Goal: Obtain resource: Obtain resource

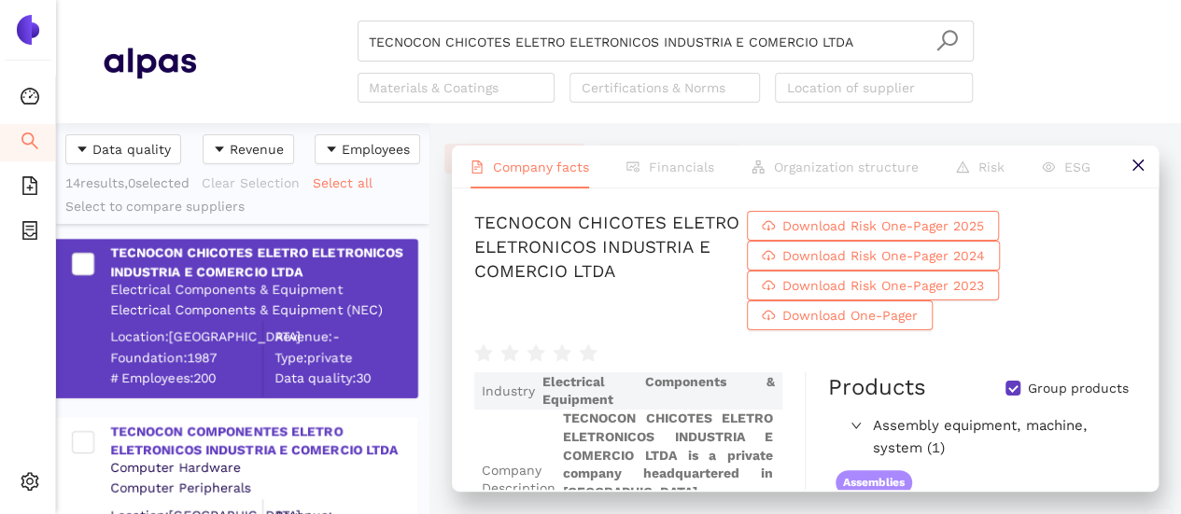
scroll to position [377, 358]
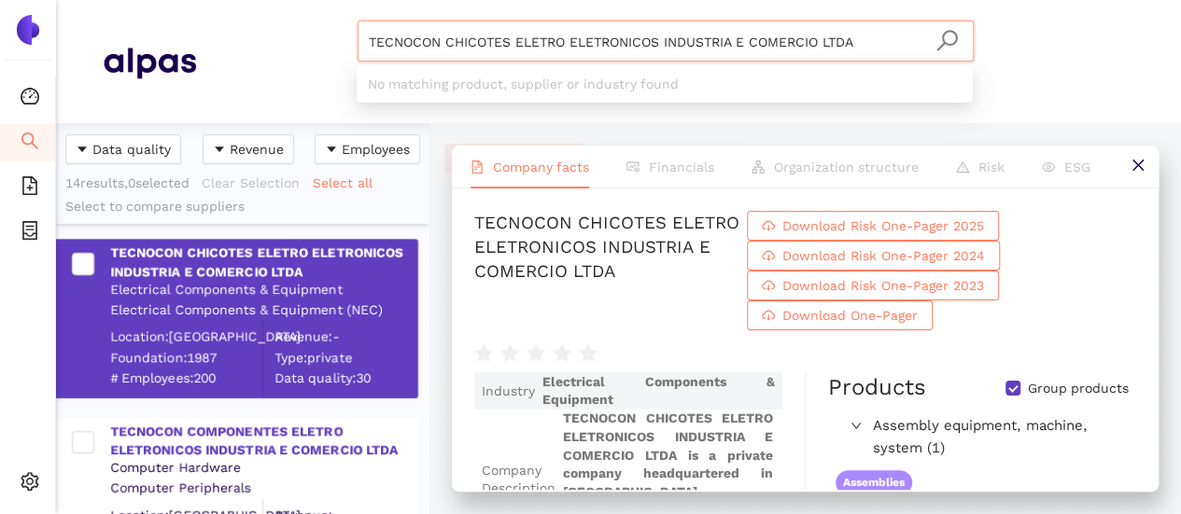
drag, startPoint x: 624, startPoint y: 49, endPoint x: 9, endPoint y: 25, distance: 614.7
click at [9, 25] on section "Dashboard Search eSourcing Templates eSourcing Projects Settings TECNOCON CHICO…" at bounding box center [590, 257] width 1181 height 514
paste input "MGE Medições Elétricas Ltda"
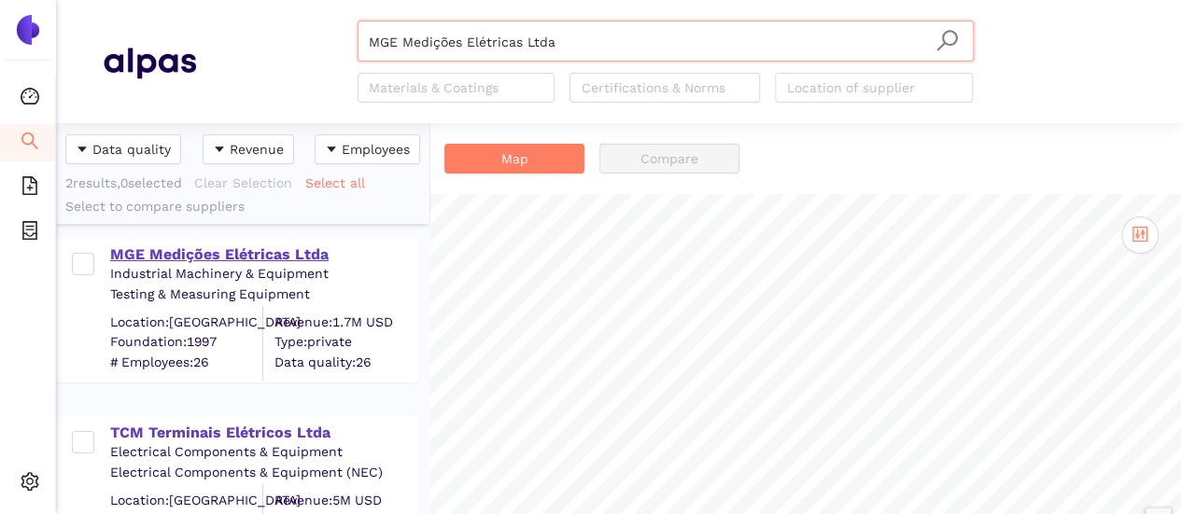
click at [203, 251] on div "MGE Medições Elétricas Ltda" at bounding box center [263, 255] width 306 height 21
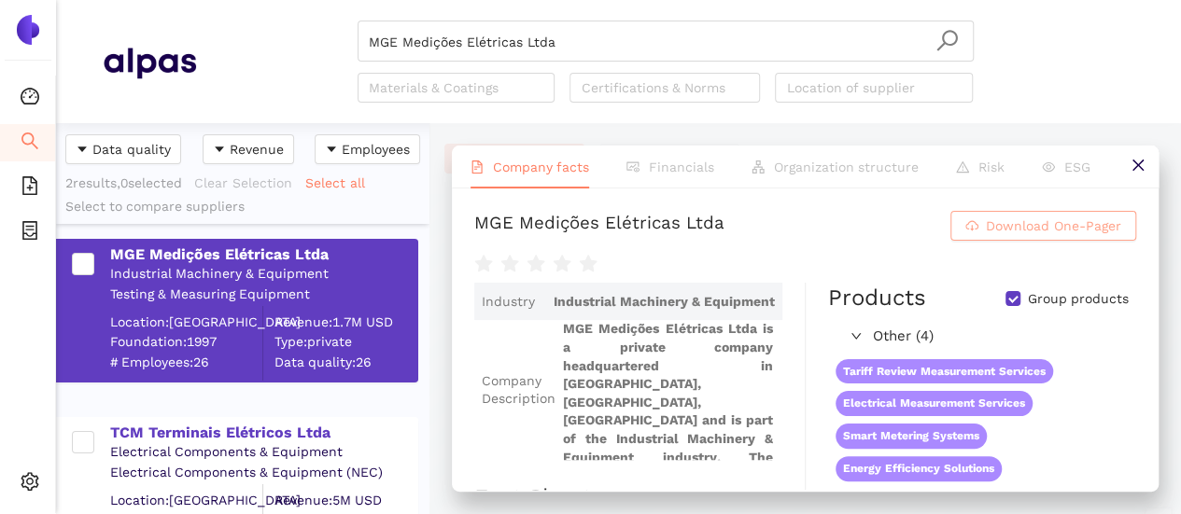
click at [1051, 229] on span "Download One-Pager" at bounding box center [1053, 226] width 135 height 21
click at [726, 223] on h1 "MGE Medições Elétricas Ltda Download One-Pager" at bounding box center [805, 226] width 662 height 30
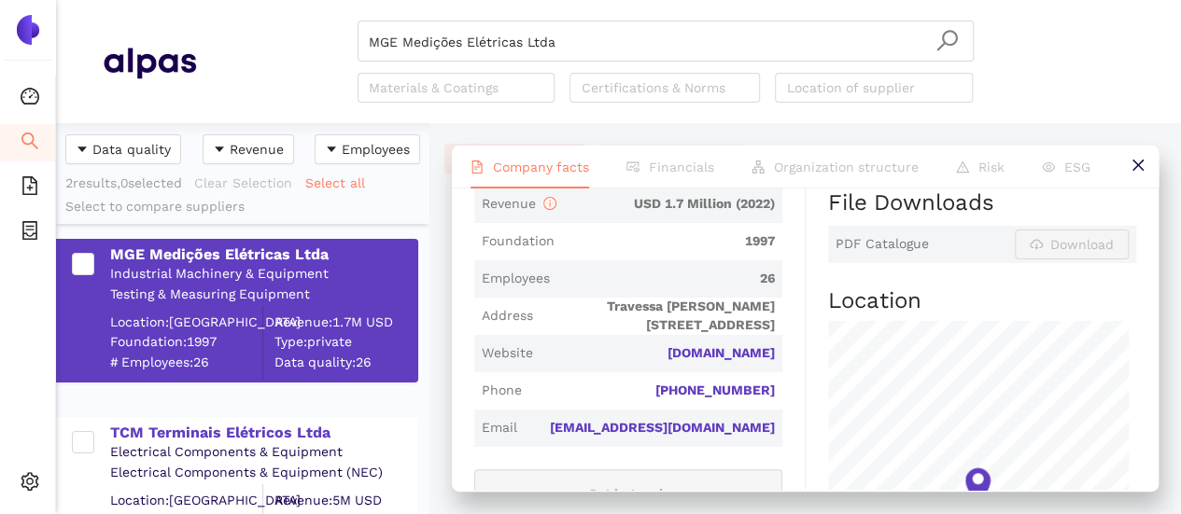
scroll to position [653, 0]
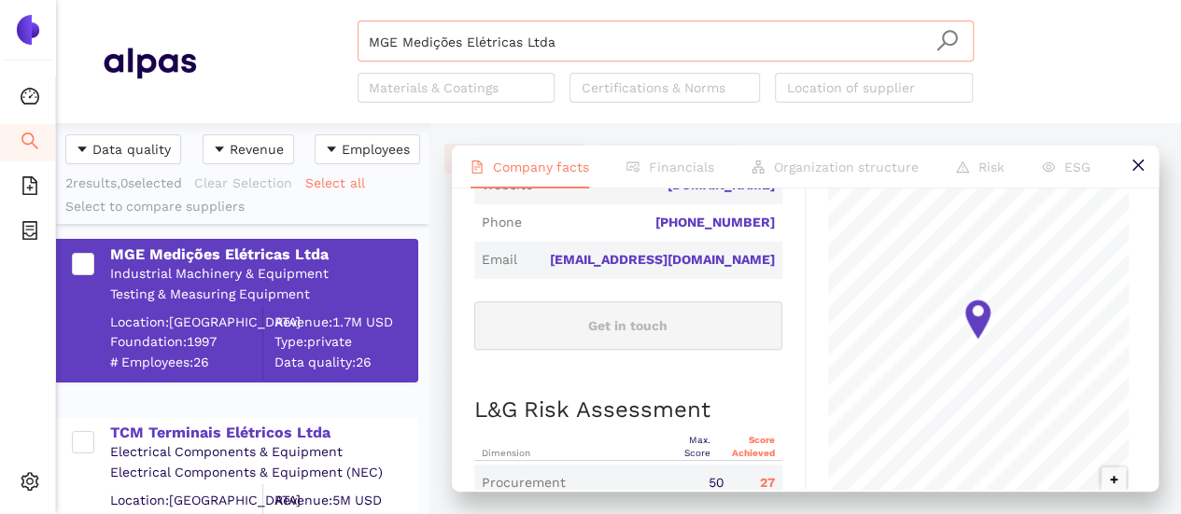
drag, startPoint x: 549, startPoint y: 31, endPoint x: 567, endPoint y: 42, distance: 21.0
click at [549, 31] on input "MGE Medições Elétricas Ltda" at bounding box center [666, 41] width 594 height 41
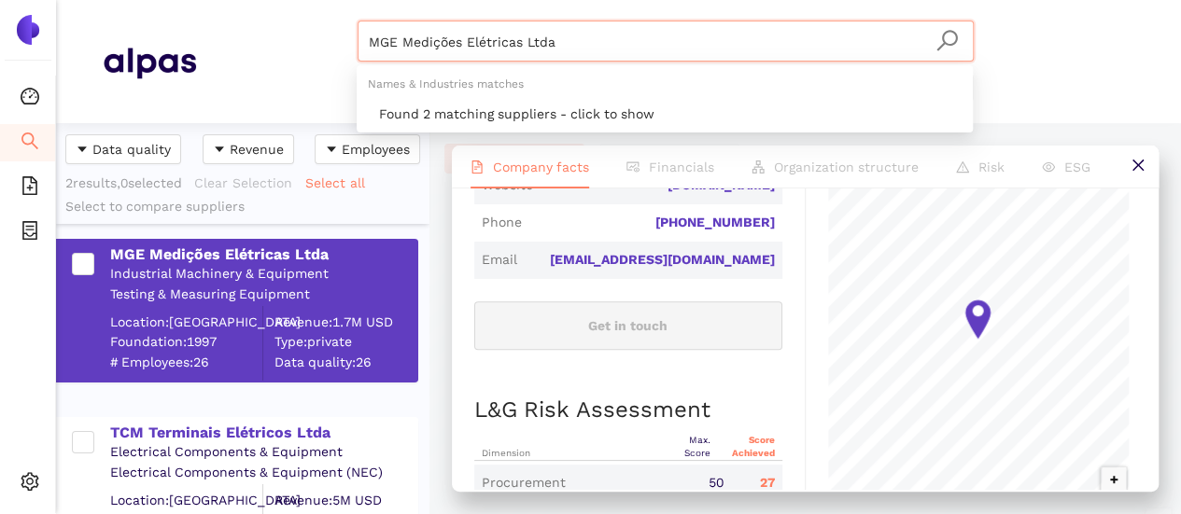
drag, startPoint x: 432, startPoint y: 49, endPoint x: 273, endPoint y: 46, distance: 159.7
click at [273, 46] on div "MGE Medições Elétricas Ltda Materials & Coatings Certifications & Norms Locatio…" at bounding box center [665, 62] width 938 height 82
paste input "Asteelflash ile de France SAS"
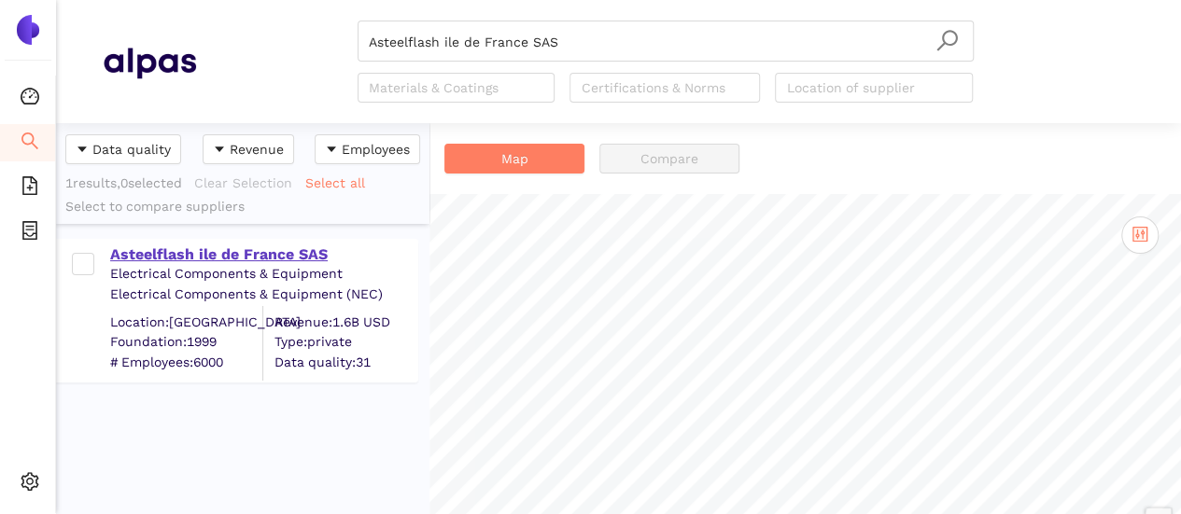
click at [258, 256] on div "Asteelflash ile de France SAS" at bounding box center [263, 255] width 306 height 21
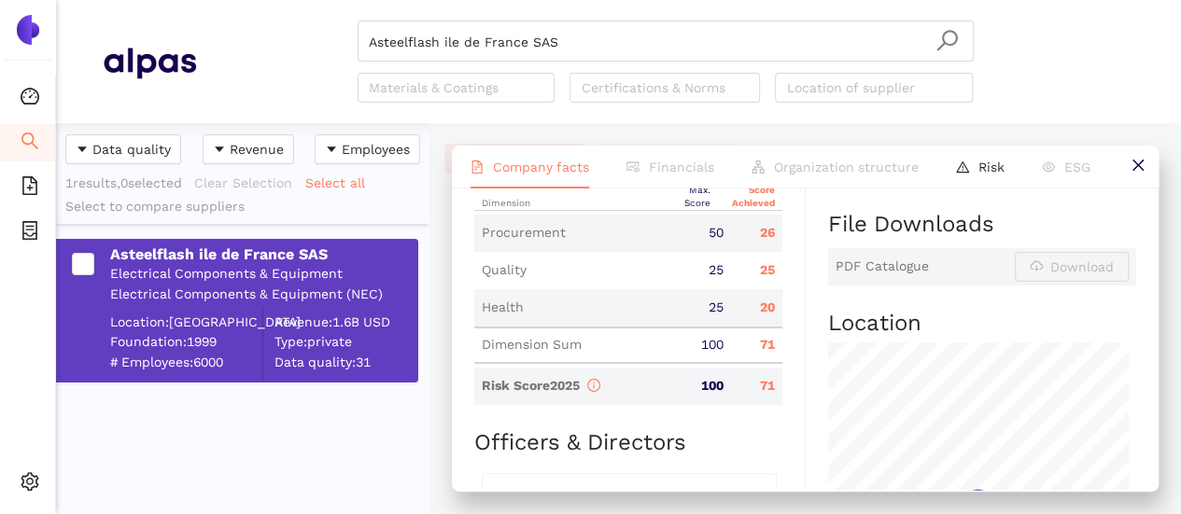
scroll to position [747, 0]
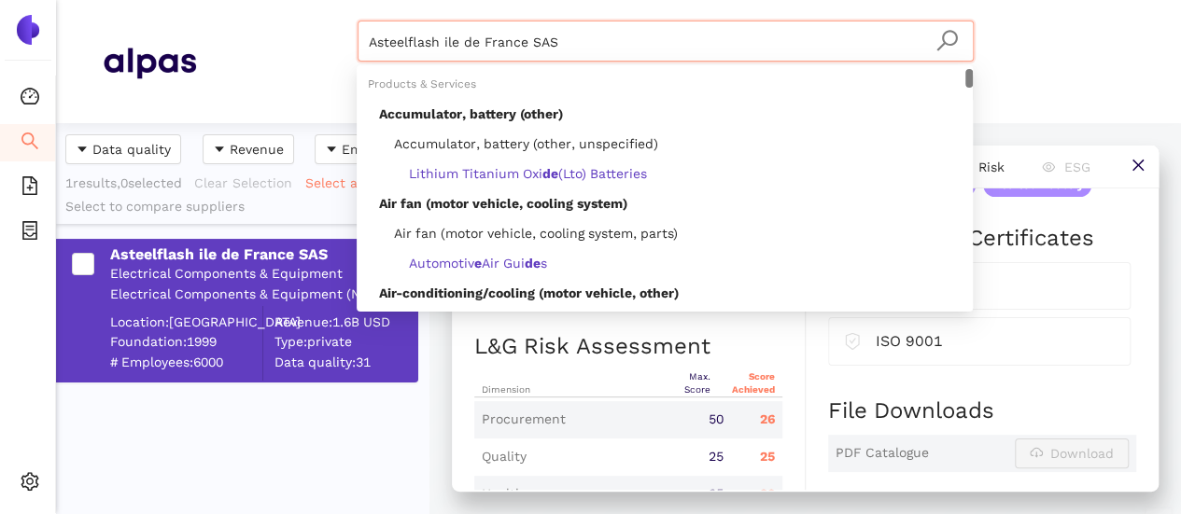
drag, startPoint x: 530, startPoint y: 40, endPoint x: 325, endPoint y: 16, distance: 206.8
click at [327, 14] on header "Asteelflash ile de France SAS Materials & Coatings Certifications & Norms Locat…" at bounding box center [618, 61] width 1125 height 123
paste input "Lens Technology Co., Ltd."
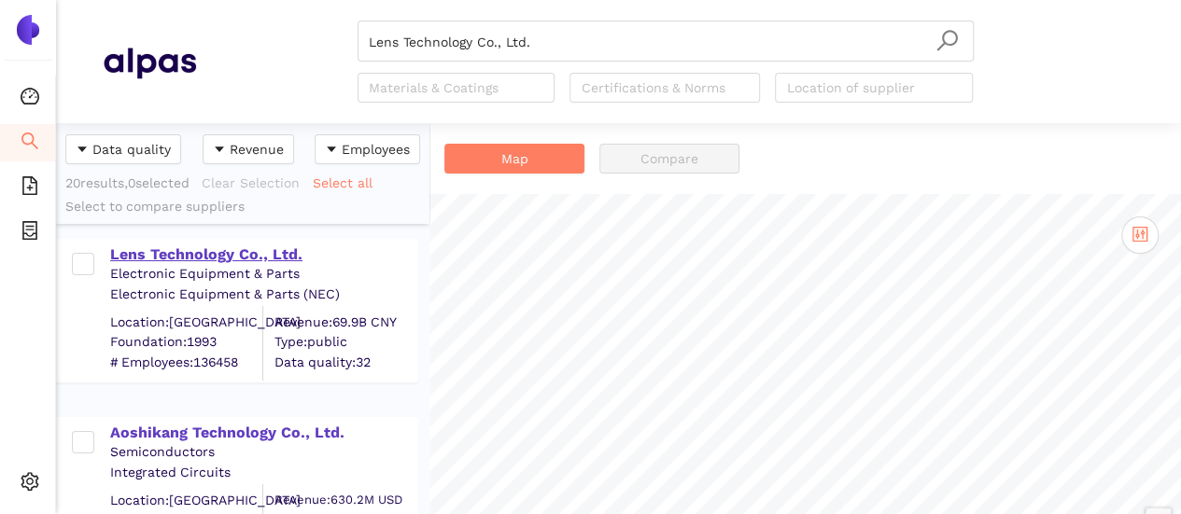
click at [229, 249] on div "Lens Technology Co., Ltd." at bounding box center [263, 255] width 306 height 21
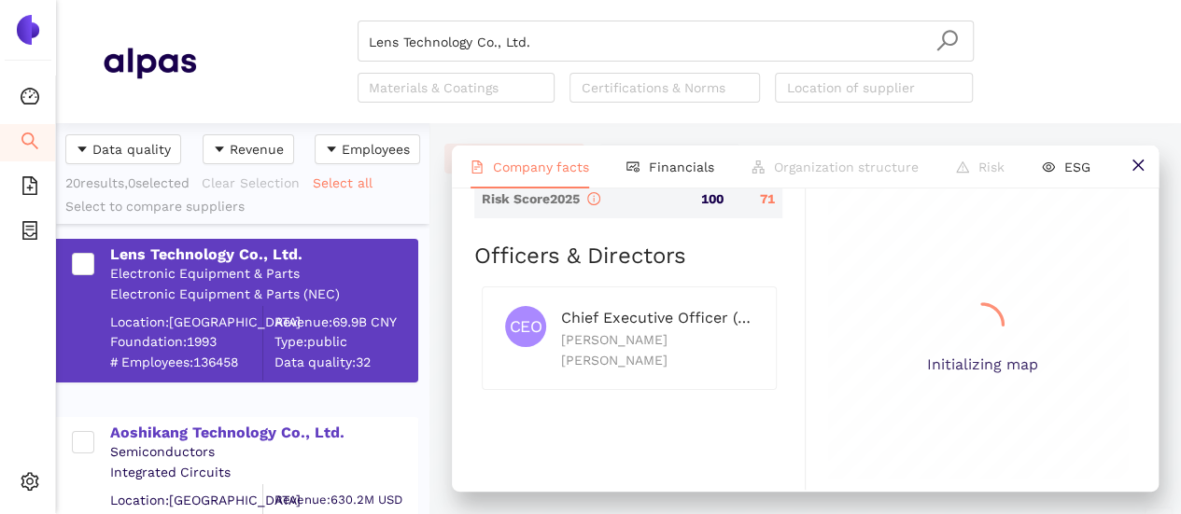
scroll to position [934, 0]
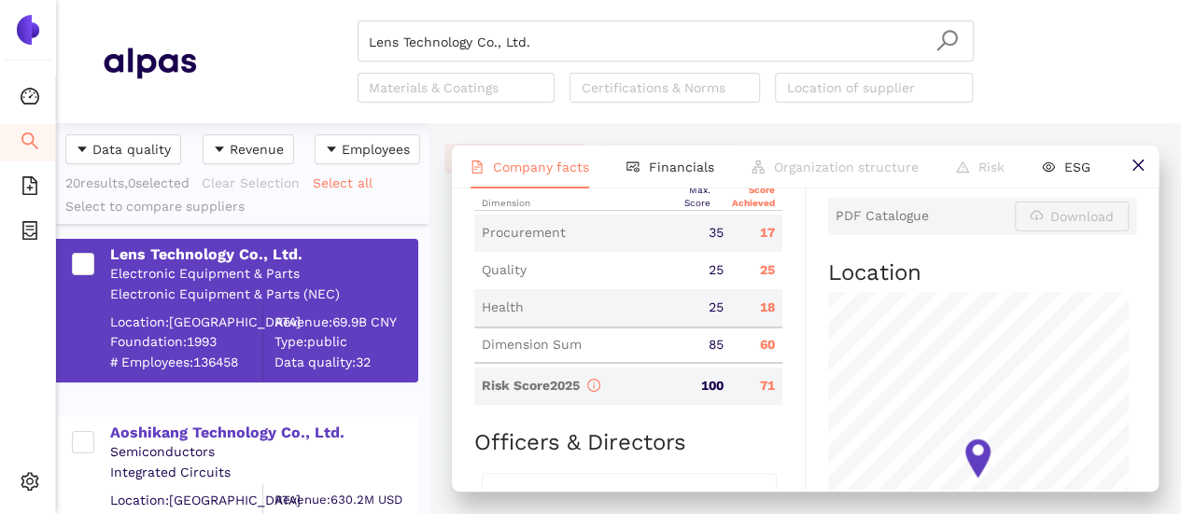
drag, startPoint x: 385, startPoint y: 55, endPoint x: 246, endPoint y: 61, distance: 139.2
click at [246, 61] on div "Lens Technology Co., Ltd. Materials & Coatings Certifications & Norms Location …" at bounding box center [665, 62] width 938 height 82
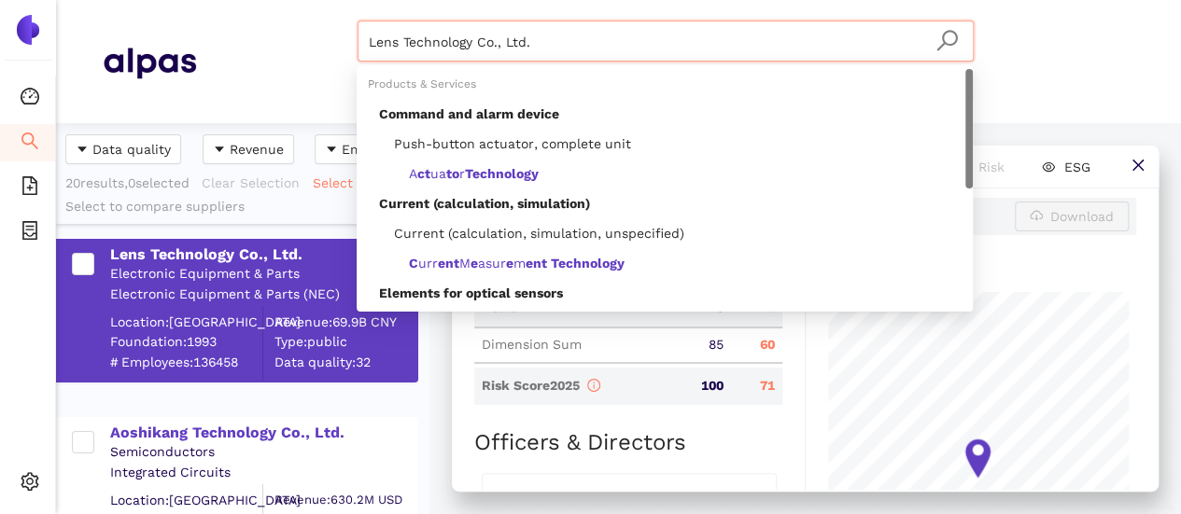
paste input "Emile Maurin"
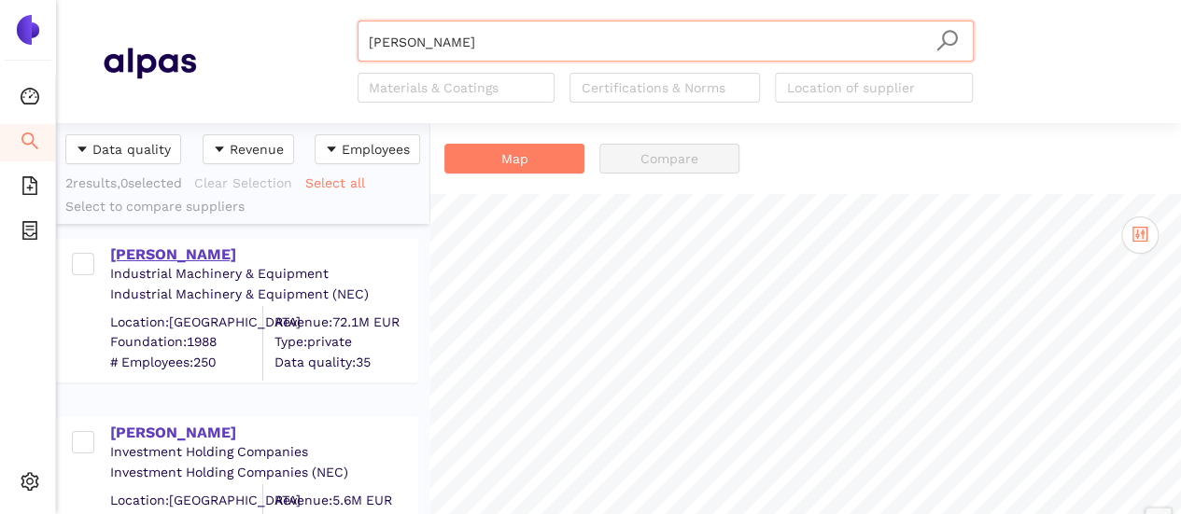
drag, startPoint x: 179, startPoint y: 251, endPoint x: 269, endPoint y: 263, distance: 90.4
click at [179, 251] on div "Emile Maurin" at bounding box center [263, 255] width 306 height 21
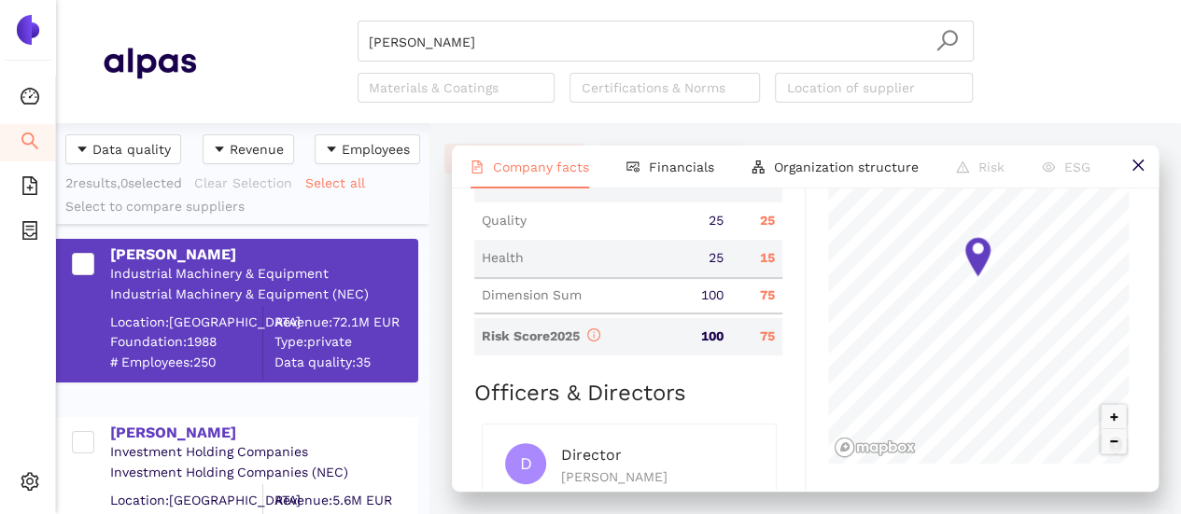
scroll to position [1027, 0]
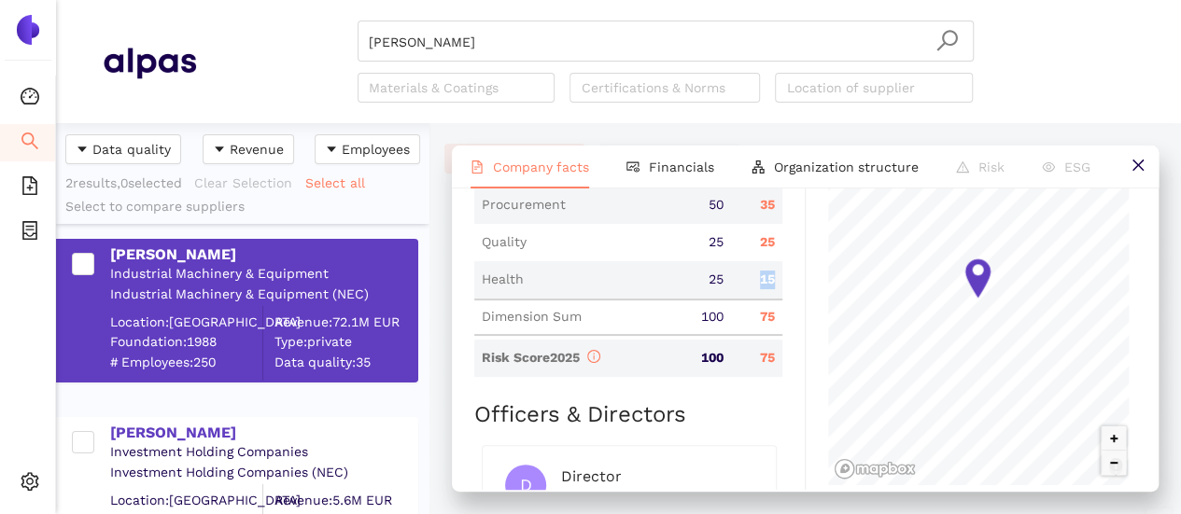
drag, startPoint x: 750, startPoint y: 246, endPoint x: 766, endPoint y: 242, distance: 17.2
click at [766, 271] on div "15" at bounding box center [756, 280] width 51 height 19
drag, startPoint x: 565, startPoint y: 260, endPoint x: 777, endPoint y: 249, distance: 212.2
click at [780, 244] on div "Emile Maurin Download Risk One-Pager 2025 Download Risk One-Pager 2024 Download…" at bounding box center [805, 340] width 707 height 302
click at [777, 249] on div "Industry Industrial Machinery & Equipment Company Description Emile Maurin is a…" at bounding box center [639, 31] width 331 height 1490
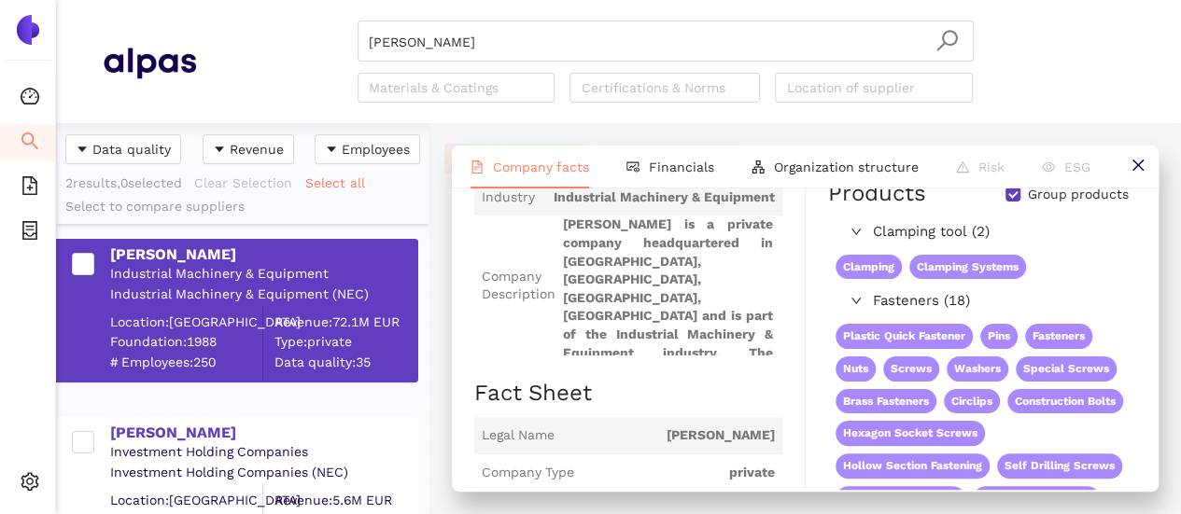
scroll to position [0, 0]
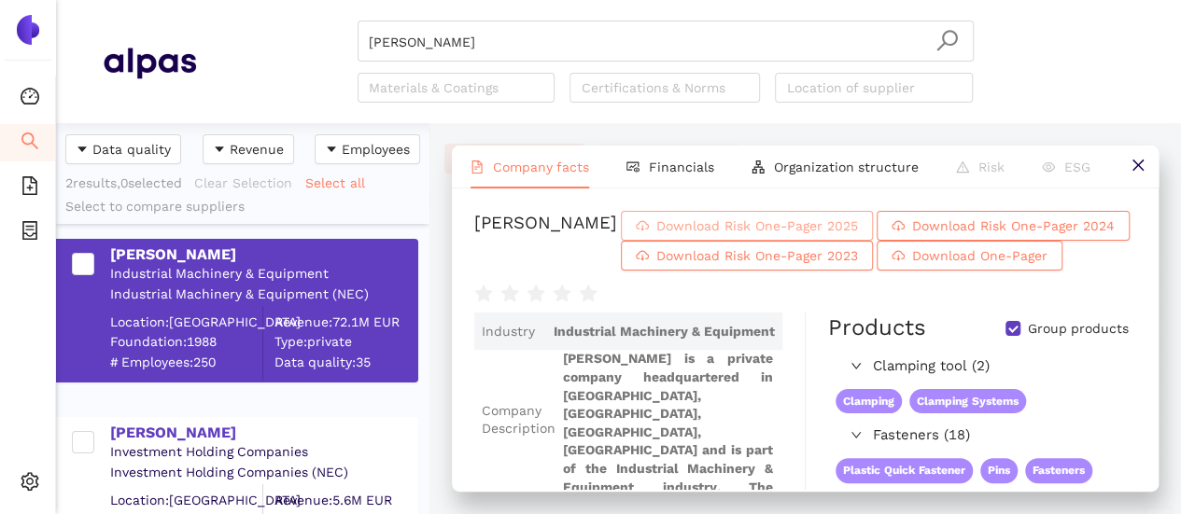
click at [666, 222] on span "Download Risk One-Pager 2025" at bounding box center [757, 226] width 202 height 21
drag, startPoint x: 428, startPoint y: 41, endPoint x: 295, endPoint y: 23, distance: 133.7
click at [295, 23] on div "Emile Maurin Materials & Coatings Certifications & Norms Location of supplier" at bounding box center [665, 62] width 938 height 82
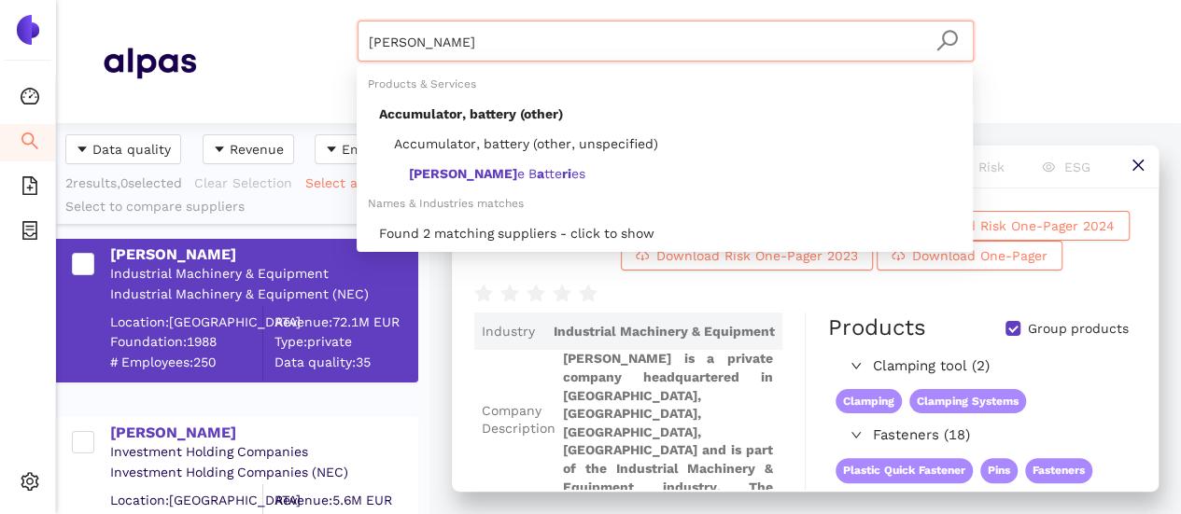
paste input "Metalfama Industria e Comercio de Metais LTDA"
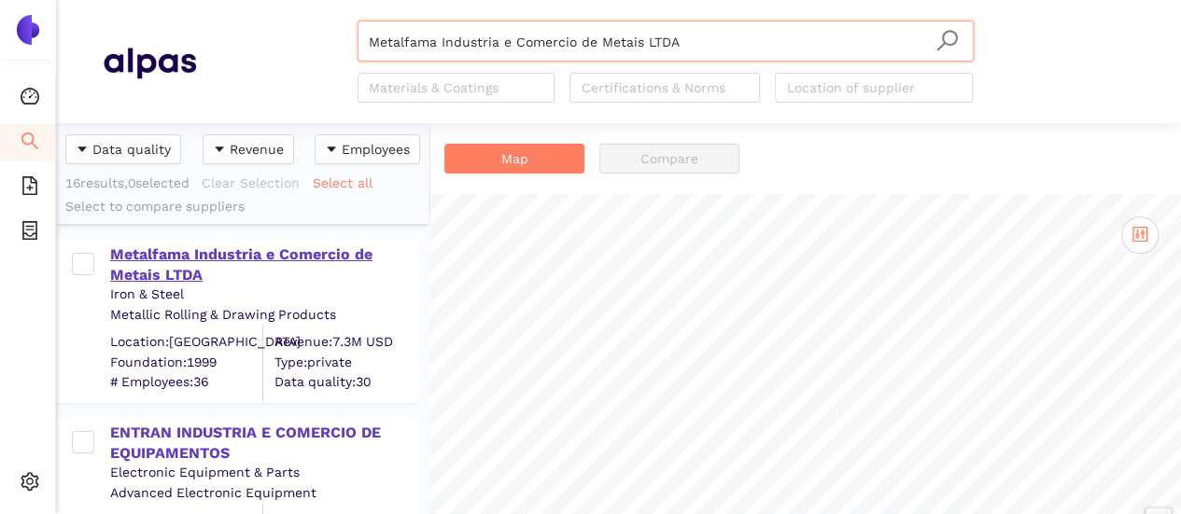
click at [243, 262] on div "Metalfama Industria e Comercio de Metais LTDA" at bounding box center [263, 266] width 306 height 42
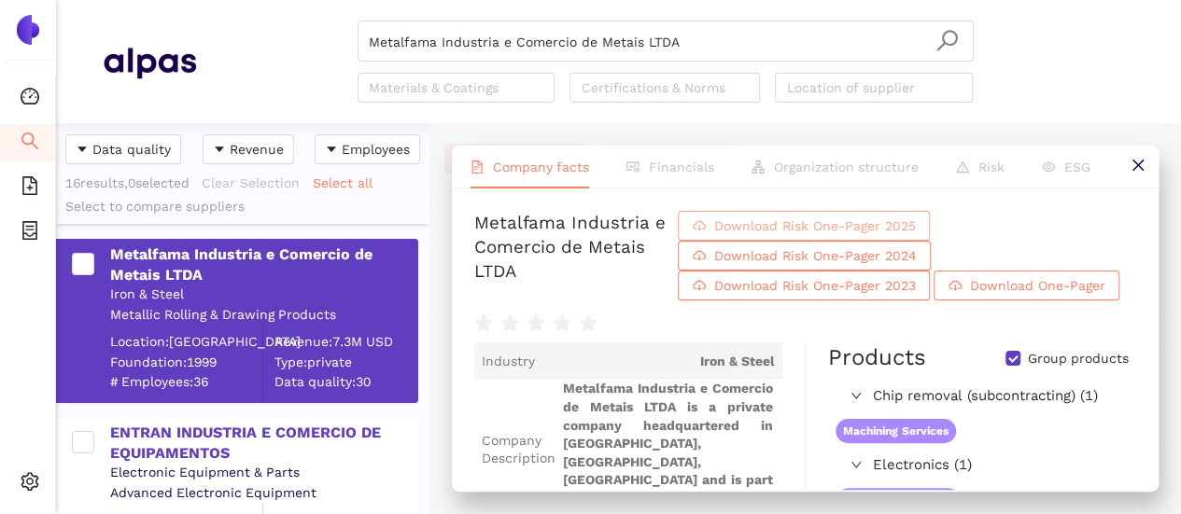
click at [818, 227] on span "Download Risk One-Pager 2025" at bounding box center [814, 226] width 202 height 21
drag, startPoint x: 695, startPoint y: 31, endPoint x: 102, endPoint y: 59, distance: 593.4
click at [102, 59] on header "Metalfama Industria e Comercio de Metais LTDA Materials & Coatings Certificatio…" at bounding box center [618, 61] width 1125 height 123
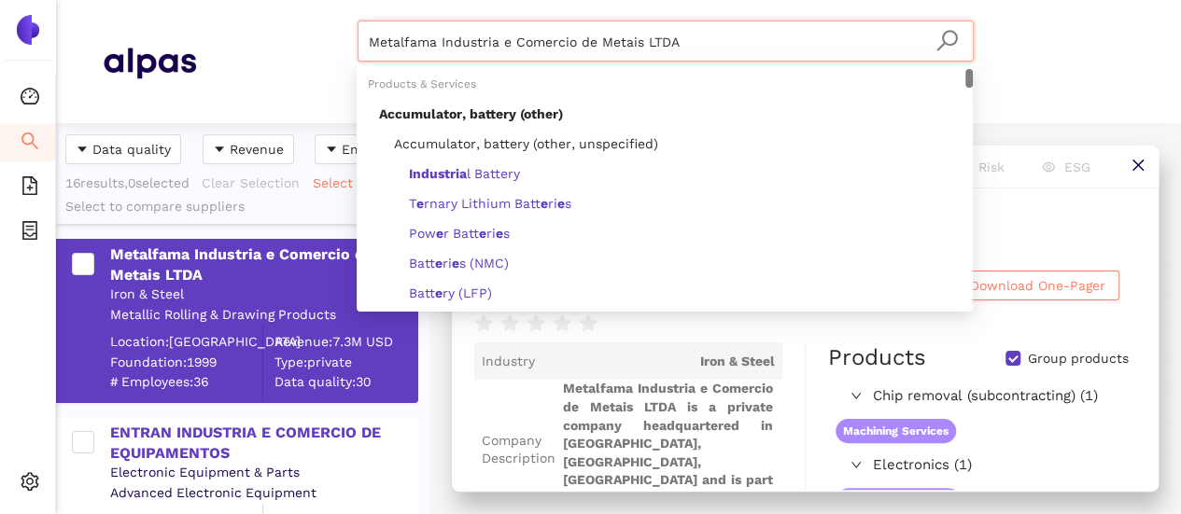
paste input "Huizhou Superior Fastening Systems Co., Ltd."
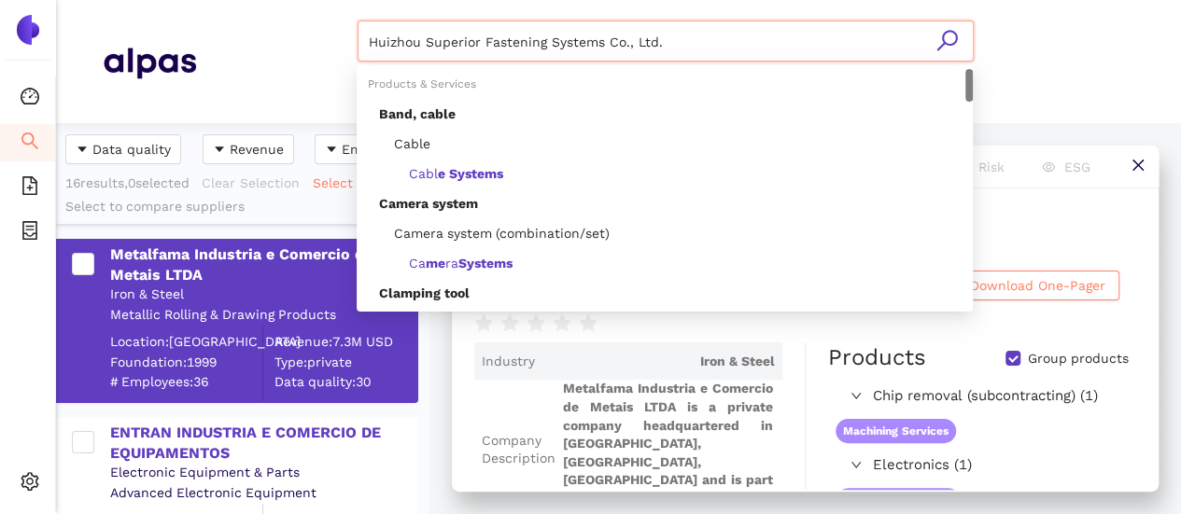
type input "Huizhou Superior Fastening Systems Co., Ltd."
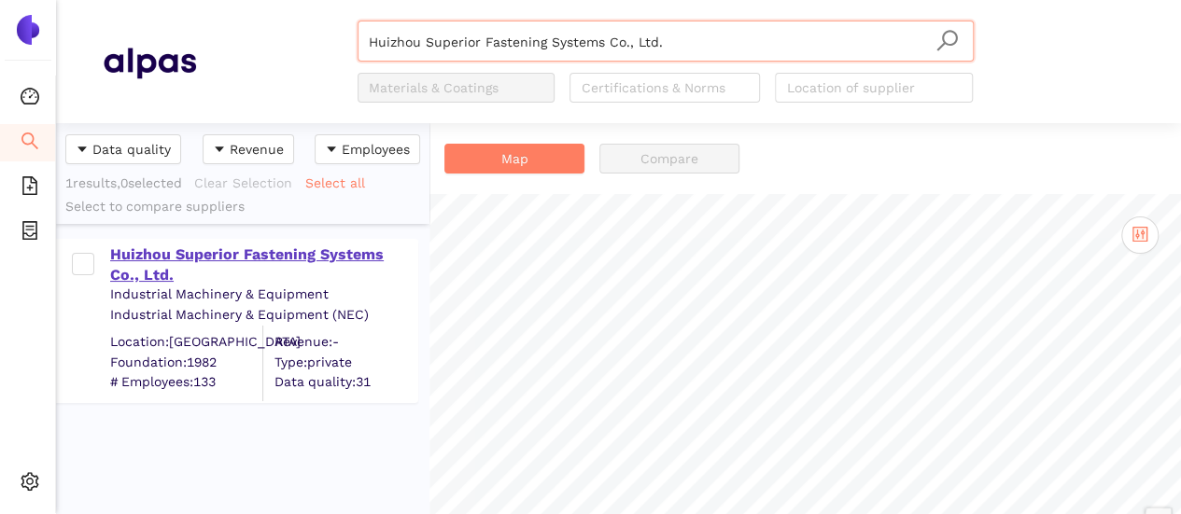
drag, startPoint x: 351, startPoint y: 246, endPoint x: 366, endPoint y: 254, distance: 17.1
click at [351, 246] on div "Huizhou Superior Fastening Systems Co., Ltd." at bounding box center [263, 266] width 306 height 42
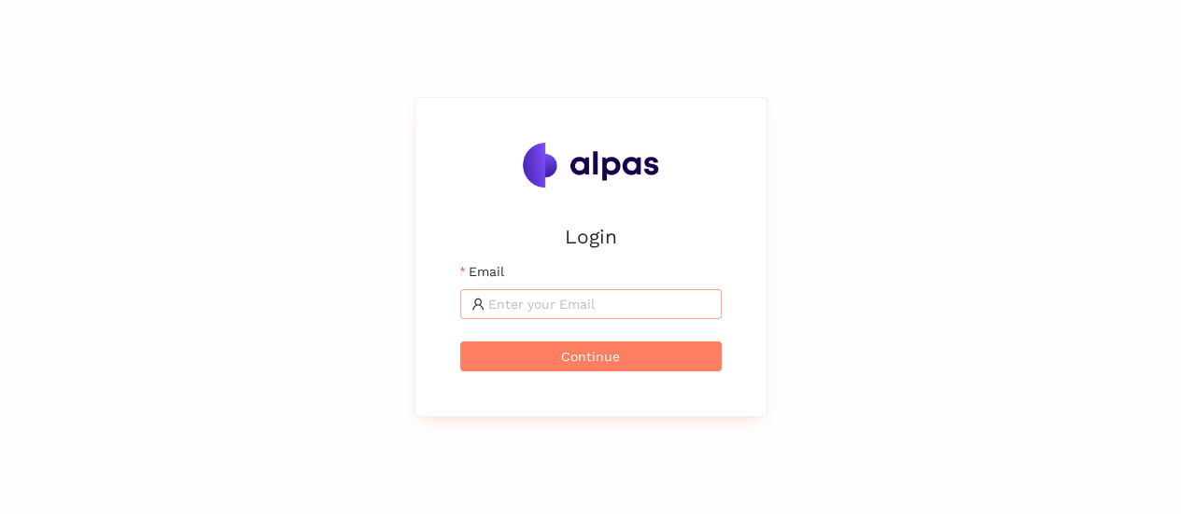
click at [538, 301] on input "Email" at bounding box center [599, 304] width 222 height 21
type input "[EMAIL_ADDRESS][DOMAIN_NAME]"
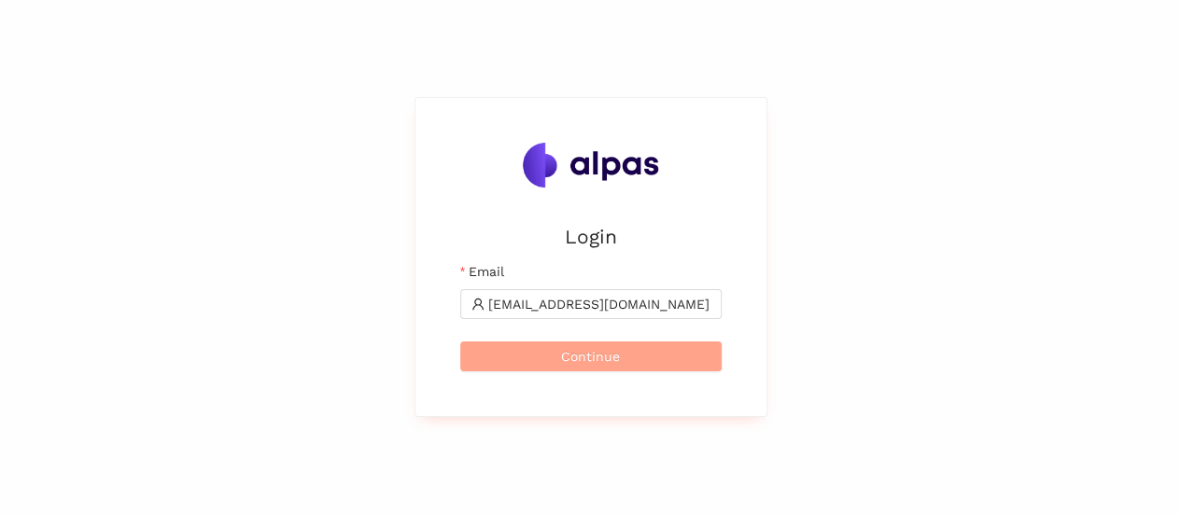
click at [657, 352] on button "Continue" at bounding box center [590, 357] width 261 height 30
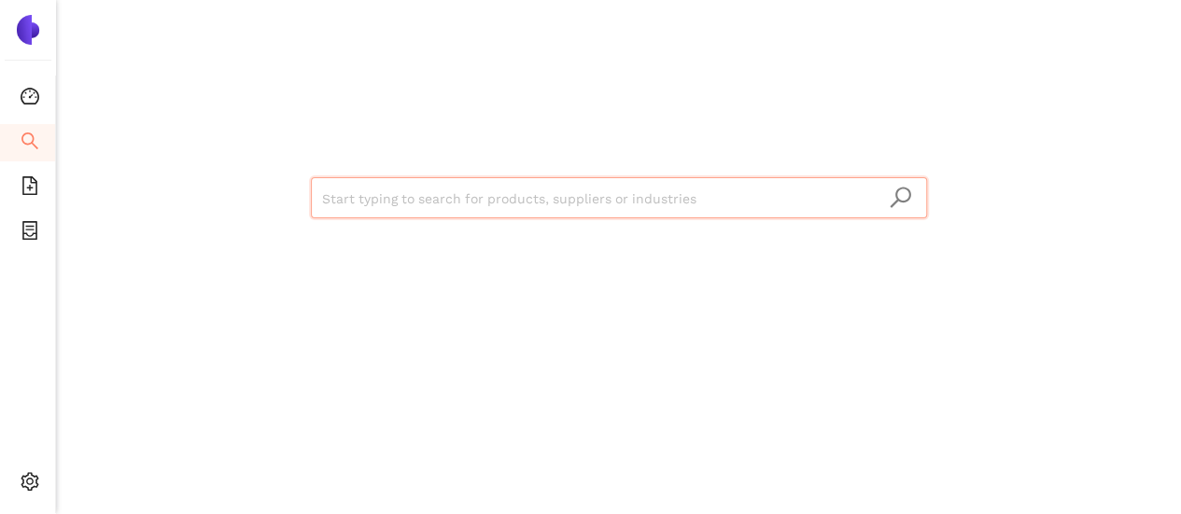
click at [719, 191] on input "search" at bounding box center [619, 198] width 594 height 41
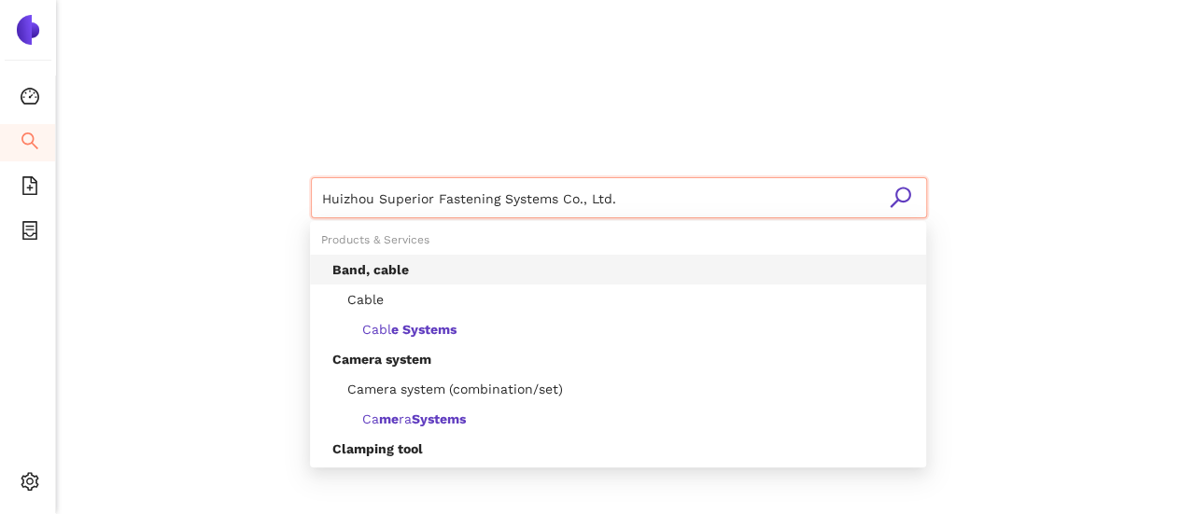
drag, startPoint x: 612, startPoint y: 201, endPoint x: 497, endPoint y: 194, distance: 115.9
click at [497, 194] on input "Huizhou Superior Fastening Systems Co., Ltd." at bounding box center [619, 198] width 594 height 41
type input "Huizhou Superior Fastening"
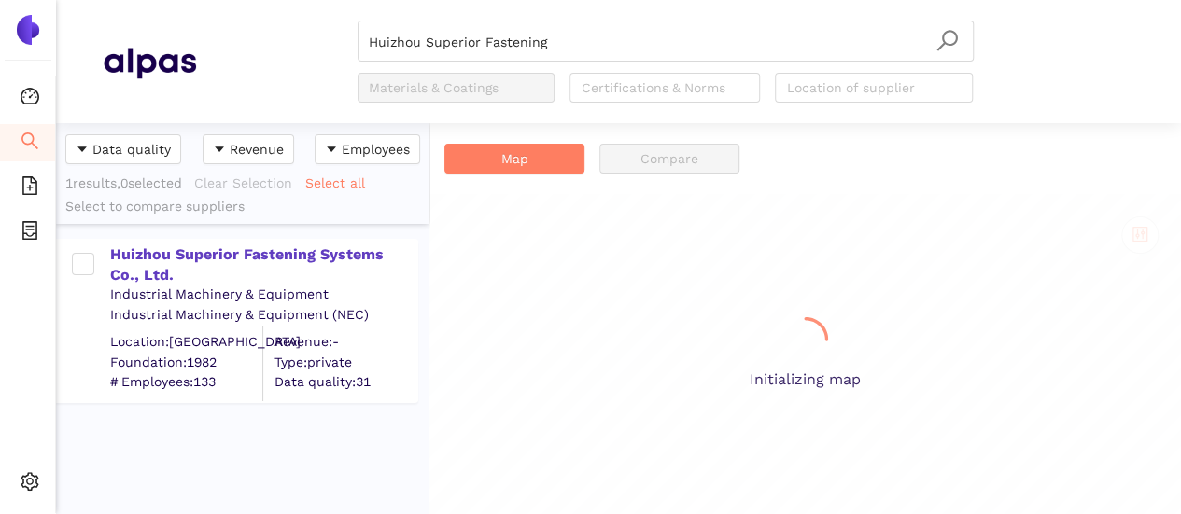
scroll to position [377, 358]
click at [261, 250] on div "Huizhou Superior Fastening Systems Co., Ltd." at bounding box center [263, 266] width 306 height 42
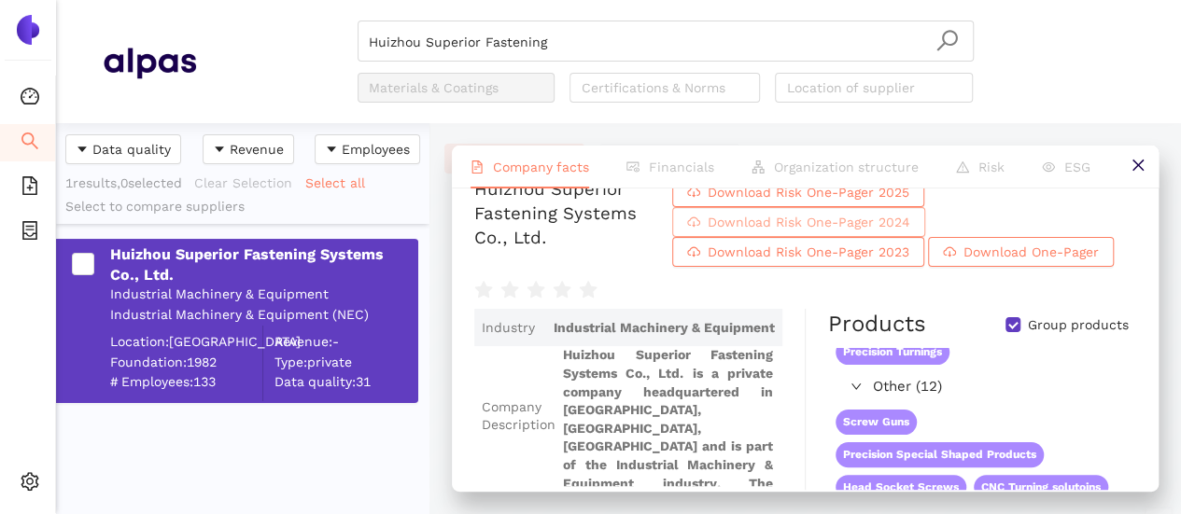
scroll to position [0, 0]
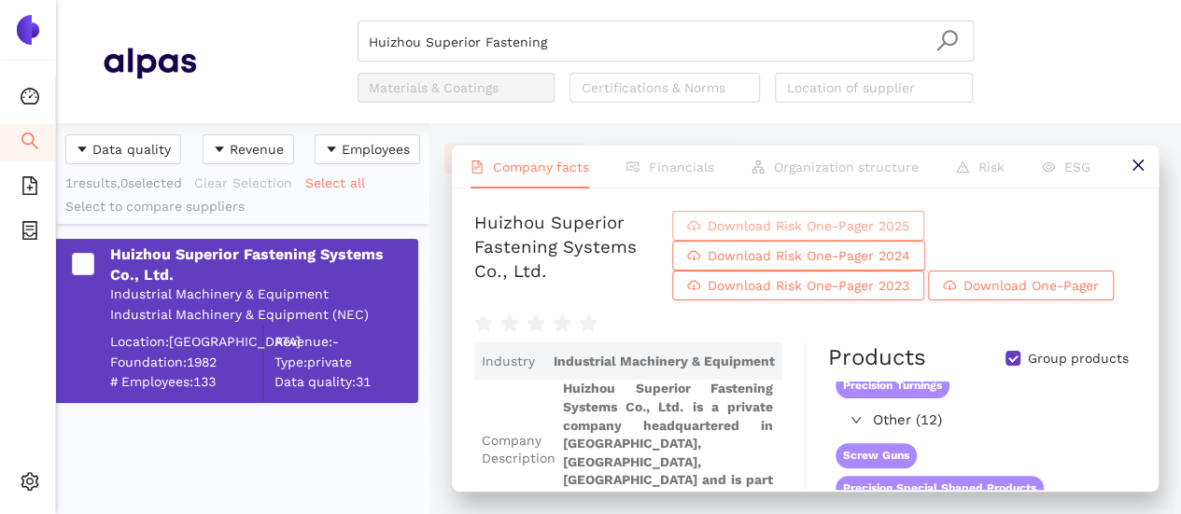
click at [842, 223] on span "Download Risk One-Pager 2025" at bounding box center [809, 226] width 202 height 21
drag, startPoint x: 428, startPoint y: 54, endPoint x: 409, endPoint y: 45, distance: 20.9
click at [332, 40] on div "Huizhou Superior Fastening Materials & Coatings Certifications & Norms Location…" at bounding box center [665, 62] width 938 height 82
click at [570, 33] on input "Huizhou Superior Fastening" at bounding box center [666, 41] width 594 height 41
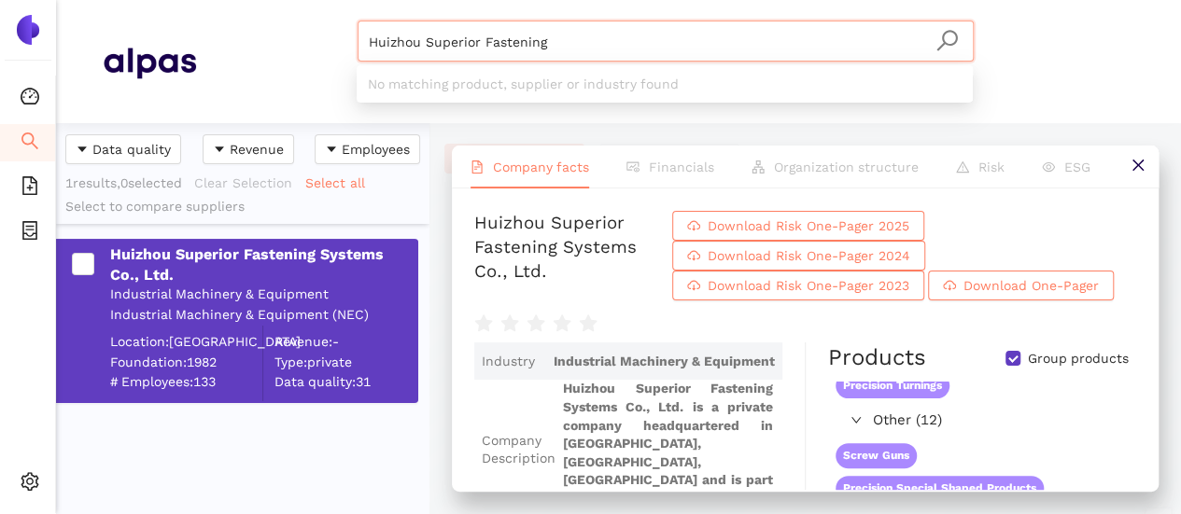
click at [582, 31] on input "Huizhou Superior Fastening" at bounding box center [666, 41] width 594 height 41
click at [579, 43] on input "Huizhou Superior Fastening" at bounding box center [666, 41] width 594 height 41
drag, startPoint x: 613, startPoint y: 67, endPoint x: 583, endPoint y: 12, distance: 63.1
click at [609, 51] on body "Dashboard Search eSourcing Templates eSourcing Projects Settings Huizhou Superi…" at bounding box center [590, 257] width 1181 height 514
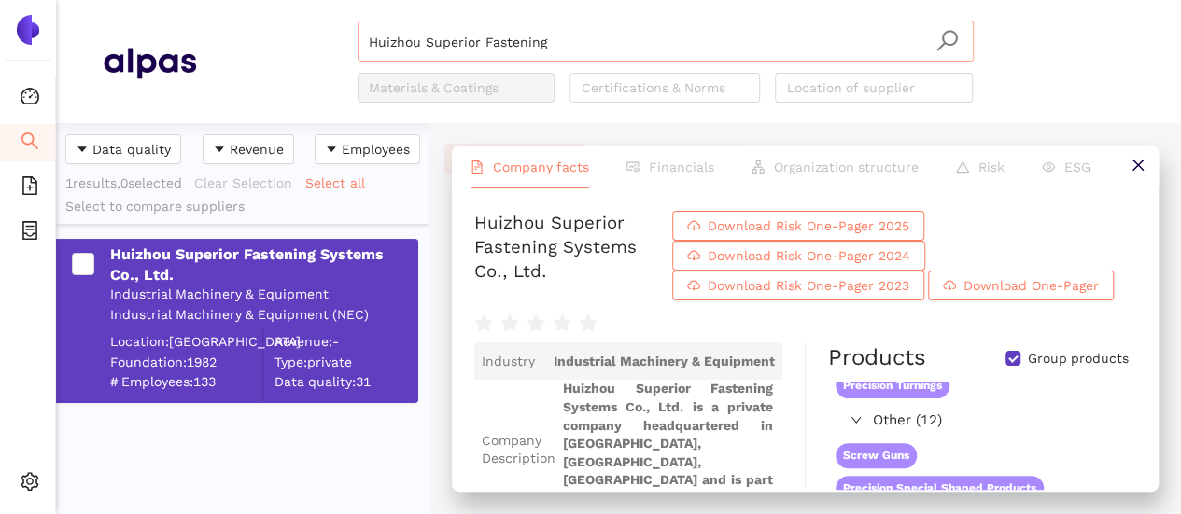
drag, startPoint x: 561, startPoint y: 37, endPoint x: 555, endPoint y: 47, distance: 10.9
click at [560, 37] on input "Huizhou Superior Fastening" at bounding box center [666, 41] width 594 height 41
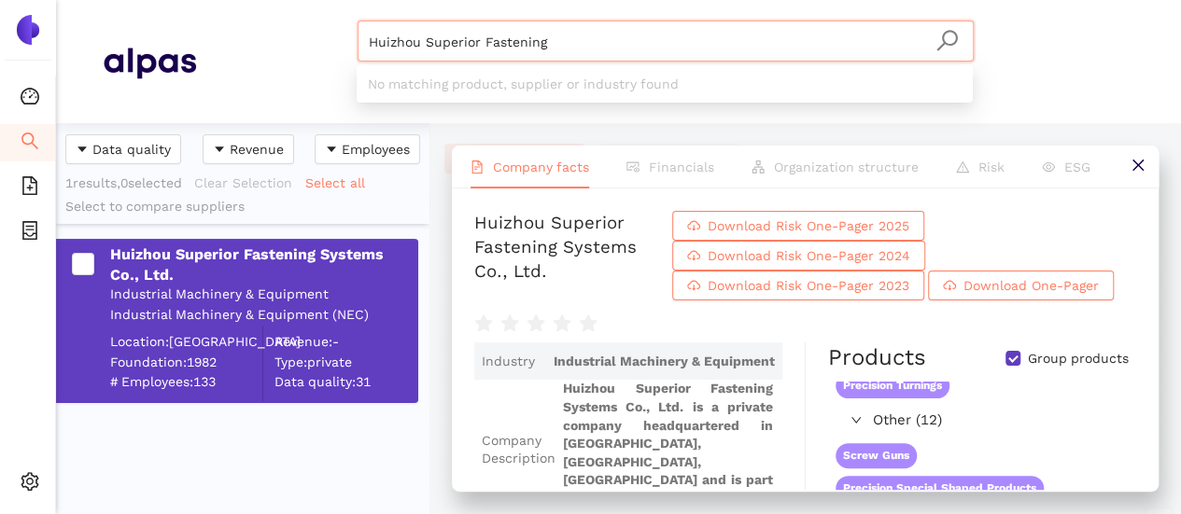
drag, startPoint x: 435, startPoint y: 51, endPoint x: 265, endPoint y: 63, distance: 170.3
click at [266, 64] on div "Huizhou Superior Fastening Materials & Coatings Certifications & Norms Location…" at bounding box center [665, 62] width 938 height 82
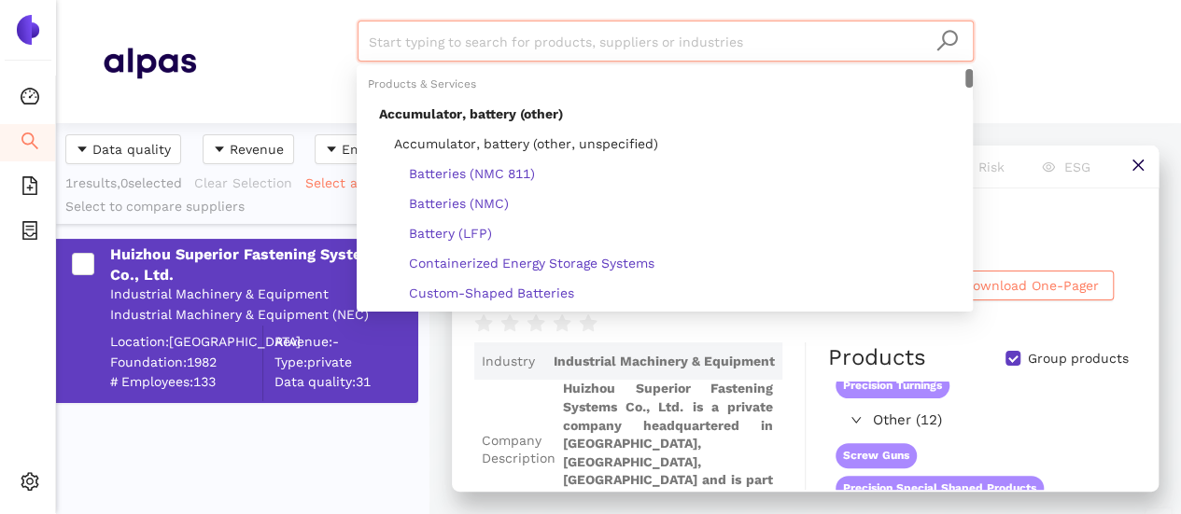
paste input "MinebeaMitsumi Inc."
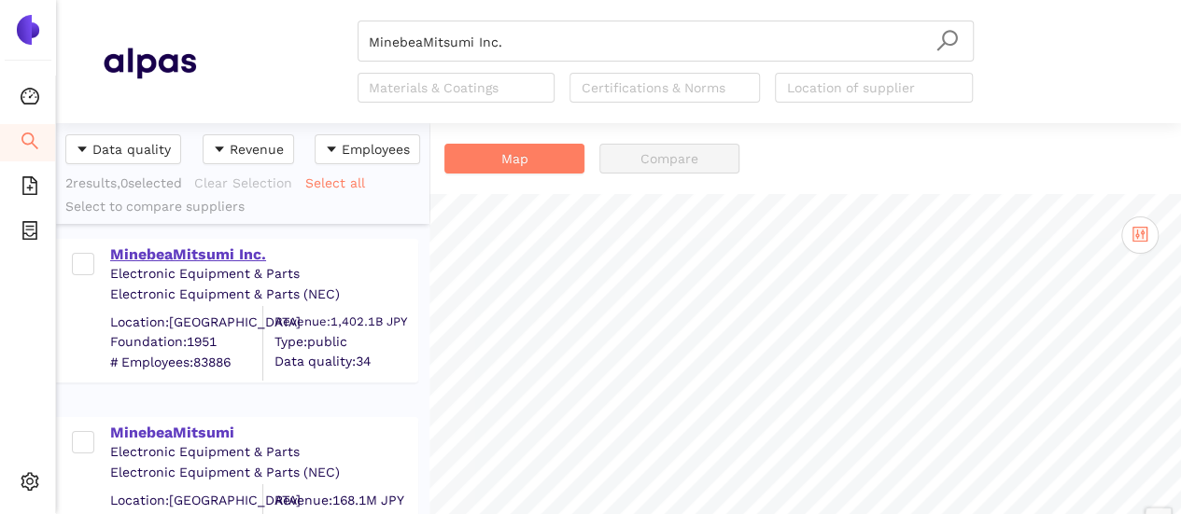
click at [246, 247] on div "MinebeaMitsumi Inc." at bounding box center [263, 255] width 306 height 21
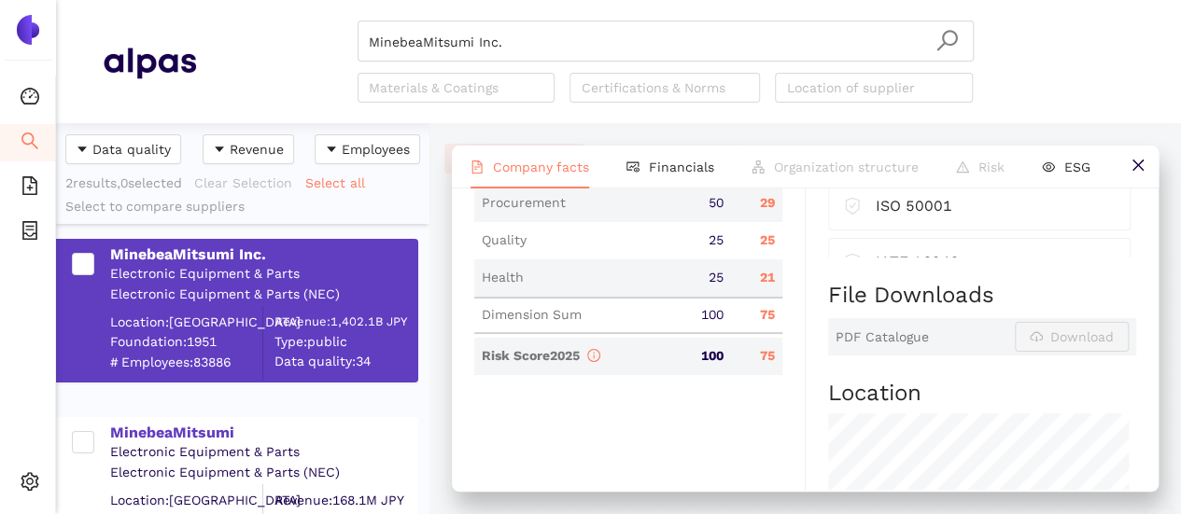
scroll to position [840, 0]
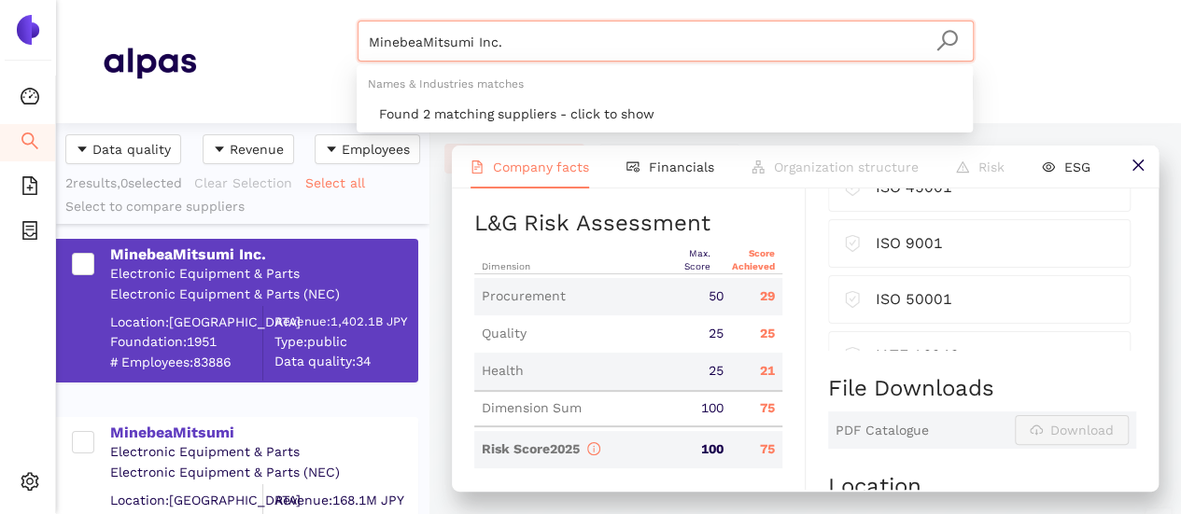
drag, startPoint x: 469, startPoint y: 35, endPoint x: 351, endPoint y: 21, distance: 118.3
click at [351, 21] on div "MinebeaMitsumi Inc. Materials & Coatings Certifications & Norms Location of sup…" at bounding box center [665, 62] width 938 height 82
paste input "Shenzhen Okerda Technology Co., Ltd"
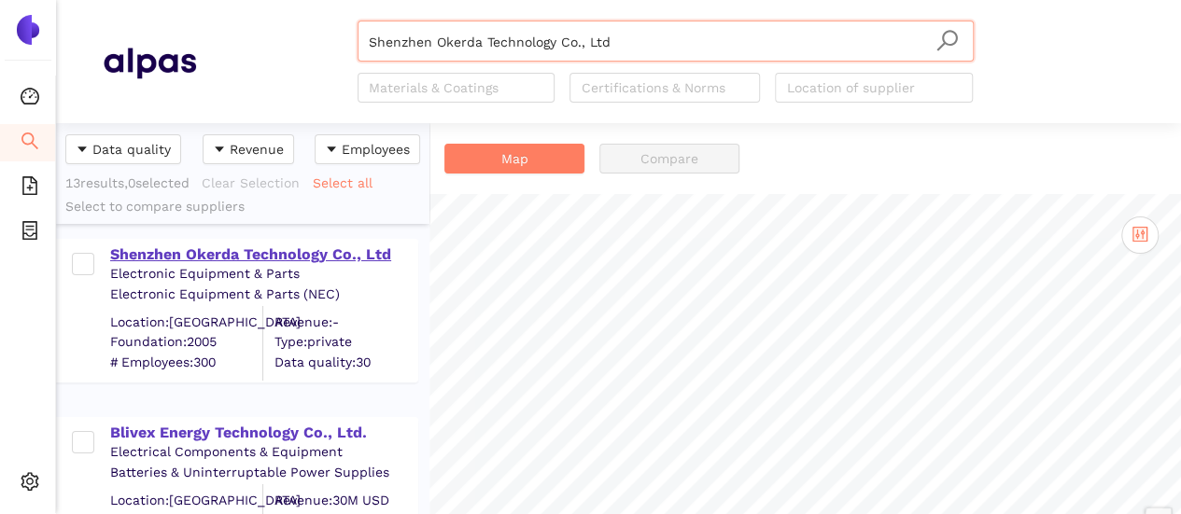
type input "Shenzhen Okerda Technology Co., Ltd"
click at [260, 253] on div "Shenzhen Okerda Technology Co., Ltd" at bounding box center [263, 255] width 306 height 21
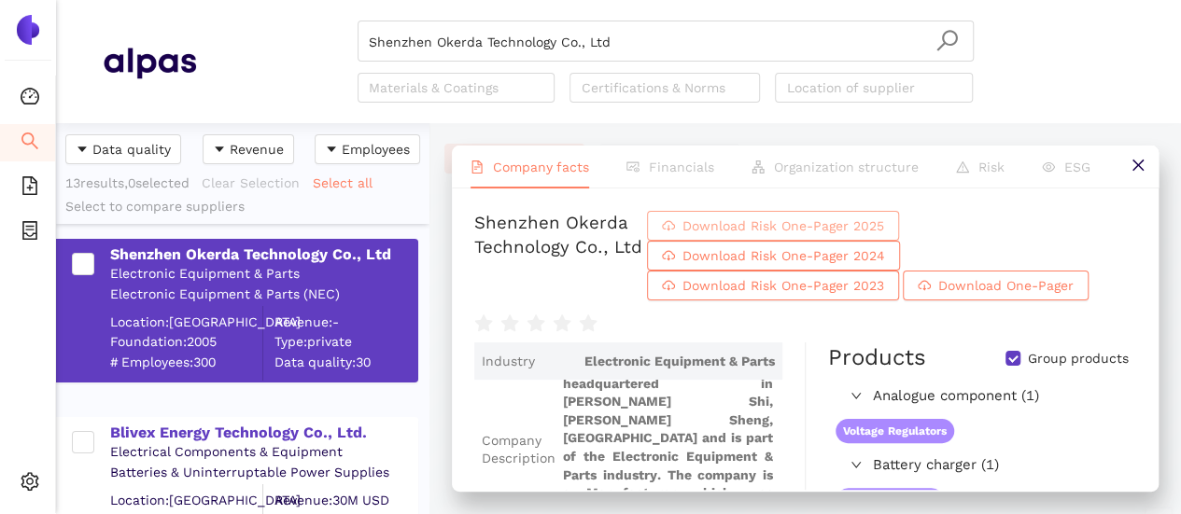
click at [787, 225] on span "Download Risk One-Pager 2025" at bounding box center [783, 226] width 202 height 21
drag, startPoint x: 260, startPoint y: 36, endPoint x: 239, endPoint y: 31, distance: 21.3
click at [241, 31] on div "Shenzhen Okerda Technology Co., Ltd Materials & Coatings Certifications & Norms…" at bounding box center [665, 62] width 938 height 82
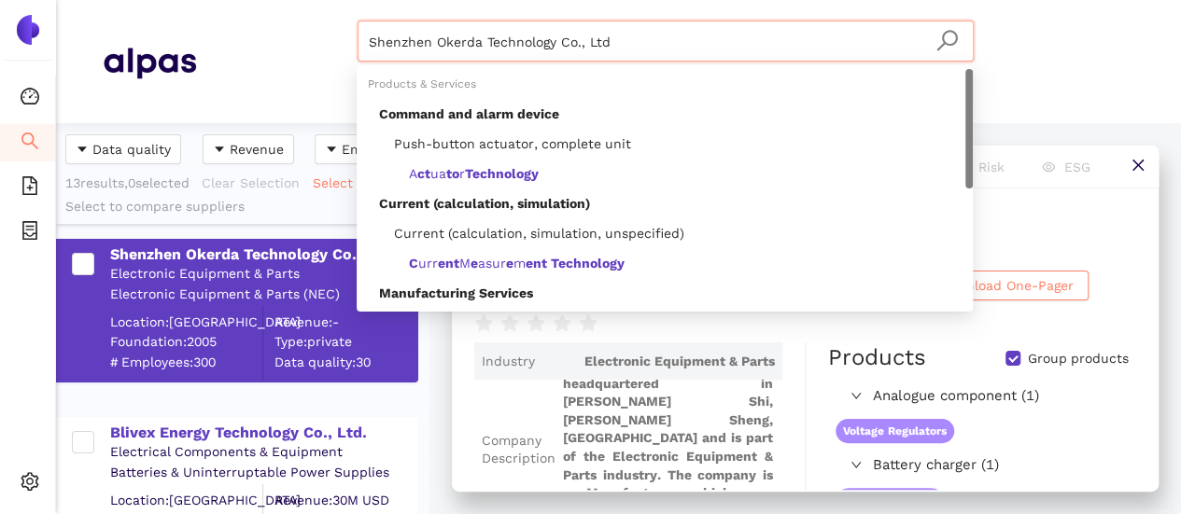
paste input "Aoshikang Technology Co., Ltd."
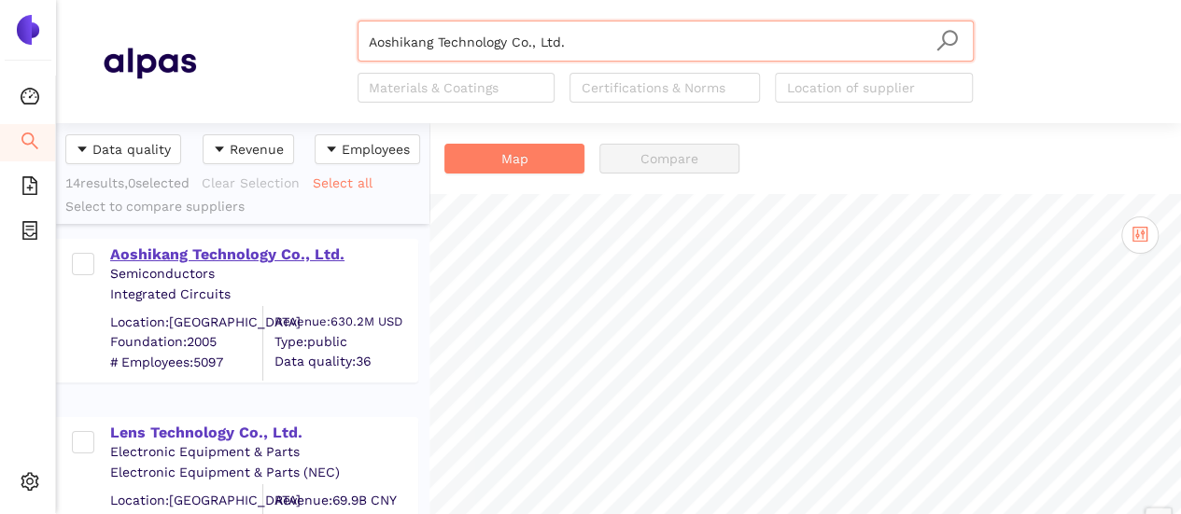
type input "Aoshikang Technology Co., Ltd."
click at [241, 248] on div "Aoshikang Technology Co., Ltd." at bounding box center [263, 255] width 306 height 21
click at [244, 259] on div "Aoshikang Technology Co., Ltd." at bounding box center [263, 255] width 306 height 21
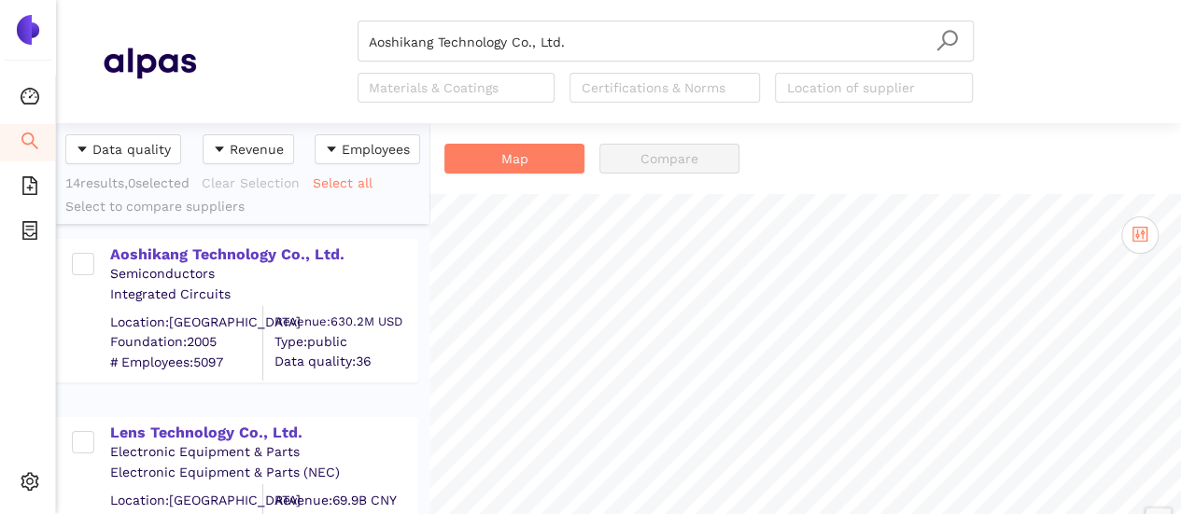
click at [244, 250] on div "Aoshikang Technology Co., Ltd." at bounding box center [263, 255] width 306 height 21
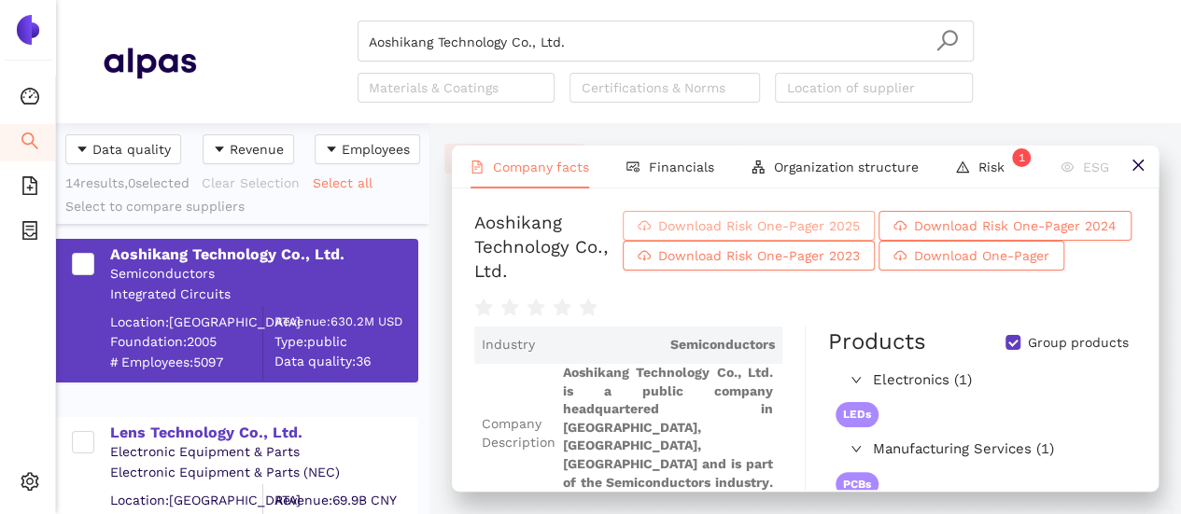
click at [820, 223] on span "Download Risk One-Pager 2025" at bounding box center [759, 226] width 202 height 21
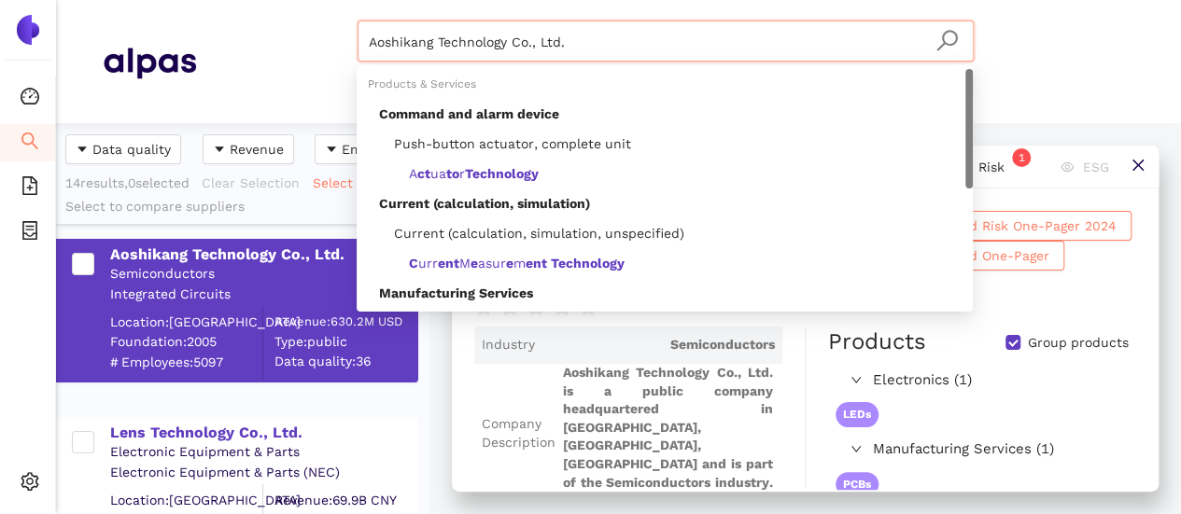
drag, startPoint x: 524, startPoint y: 42, endPoint x: 324, endPoint y: 36, distance: 199.8
click at [324, 34] on div "Aoshikang Technology Co., Ltd. Materials & Coatings Certifications & Norms Loca…" at bounding box center [665, 62] width 938 height 82
paste input "Dongguan Mentech Optical & Magnetic Co Ltd"
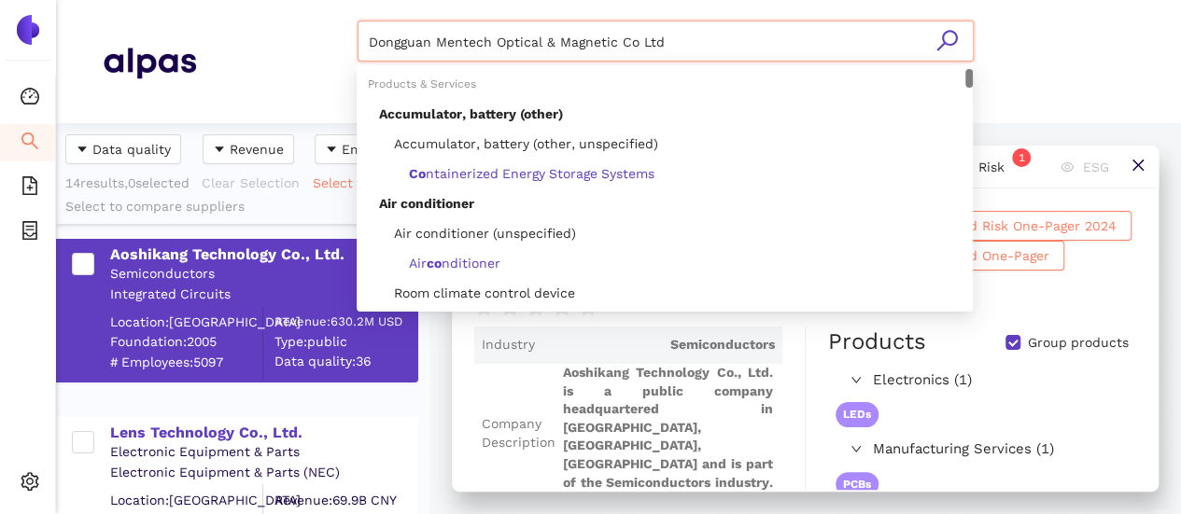
type input "Dongguan Mentech Optical & Magnetic Co Ltd"
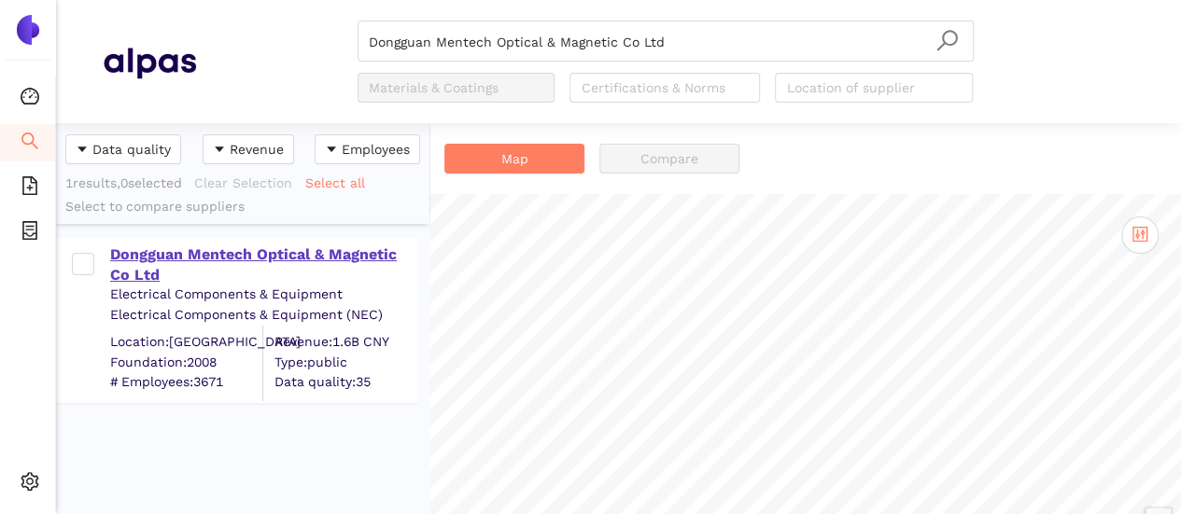
click at [225, 257] on div "Dongguan Mentech Optical & Magnetic Co Ltd" at bounding box center [263, 266] width 306 height 42
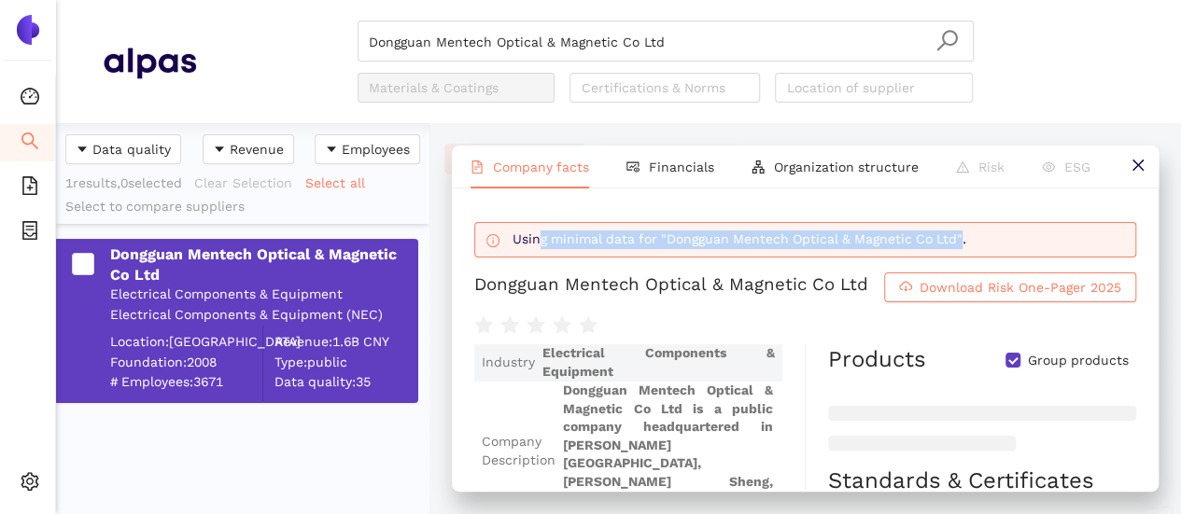
drag, startPoint x: 541, startPoint y: 234, endPoint x: 961, endPoint y: 232, distance: 419.1
click at [961, 232] on div "Using minimal data for "Dongguan Mentech Optical & Magnetic Co Ltd"." at bounding box center [819, 240] width 615 height 19
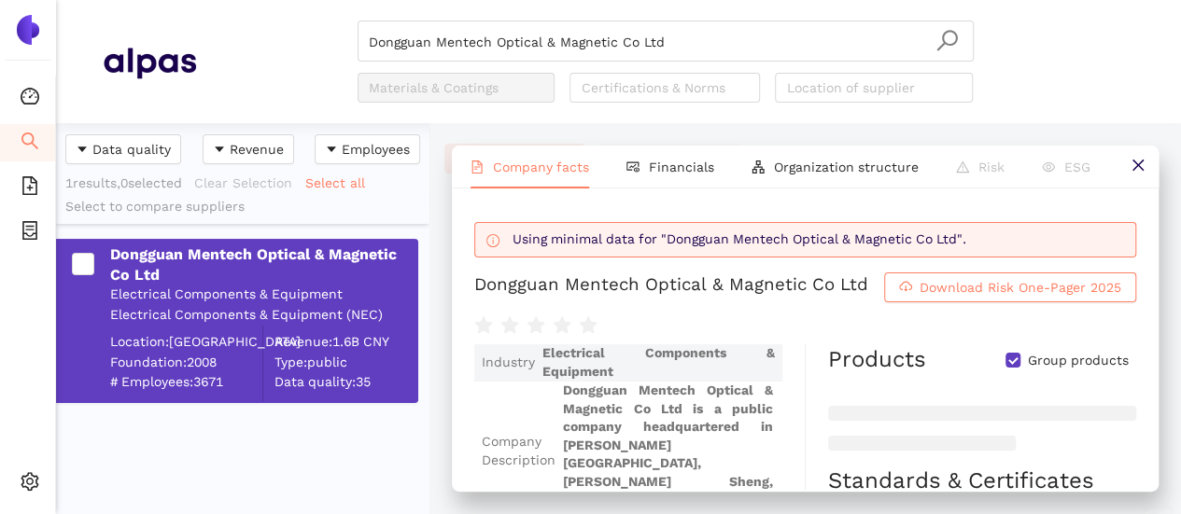
click at [983, 236] on div "Using minimal data for "Dongguan Mentech Optical & Magnetic Co Ltd"." at bounding box center [819, 240] width 615 height 19
drag, startPoint x: 504, startPoint y: 245, endPoint x: 752, endPoint y: 242, distance: 248.3
click at [718, 231] on div "Using minimal data for "Dongguan Mentech Optical & Magnetic Co Ltd"." at bounding box center [805, 240] width 660 height 34
click at [755, 240] on div "Using minimal data for "Dongguan Mentech Optical & Magnetic Co Ltd"." at bounding box center [819, 240] width 615 height 19
click at [934, 285] on span "Download Risk One-Pager 2025" at bounding box center [1020, 287] width 202 height 21
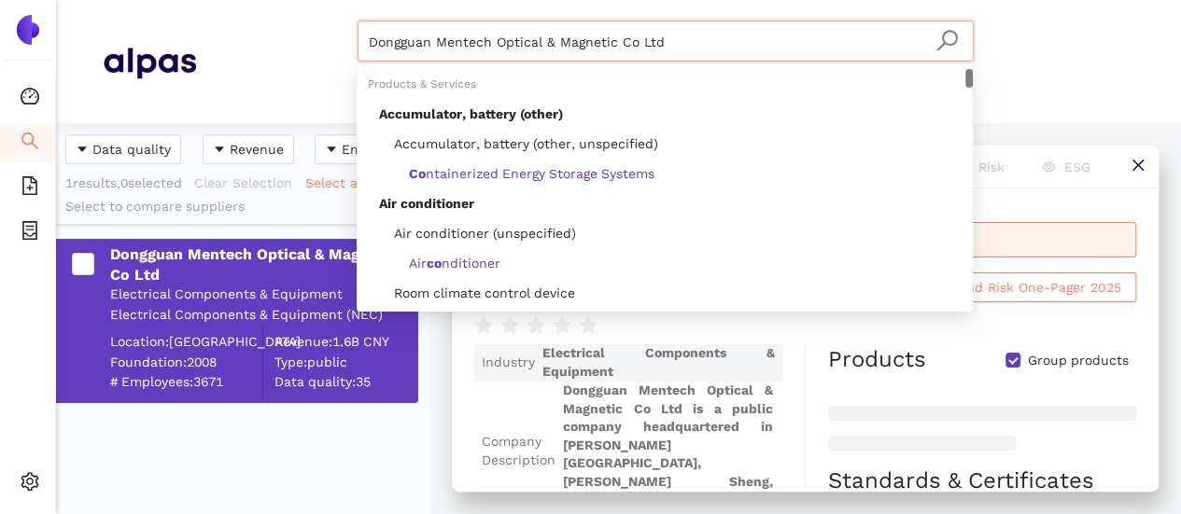
drag, startPoint x: 459, startPoint y: 35, endPoint x: 299, endPoint y: 17, distance: 161.5
click at [299, 16] on header "Dongguan Mentech Optical & Magnetic Co Ltd Materials & Coatings Certifications …" at bounding box center [618, 61] width 1125 height 123
paste input "Moltec Molas de Precisao Ltda."
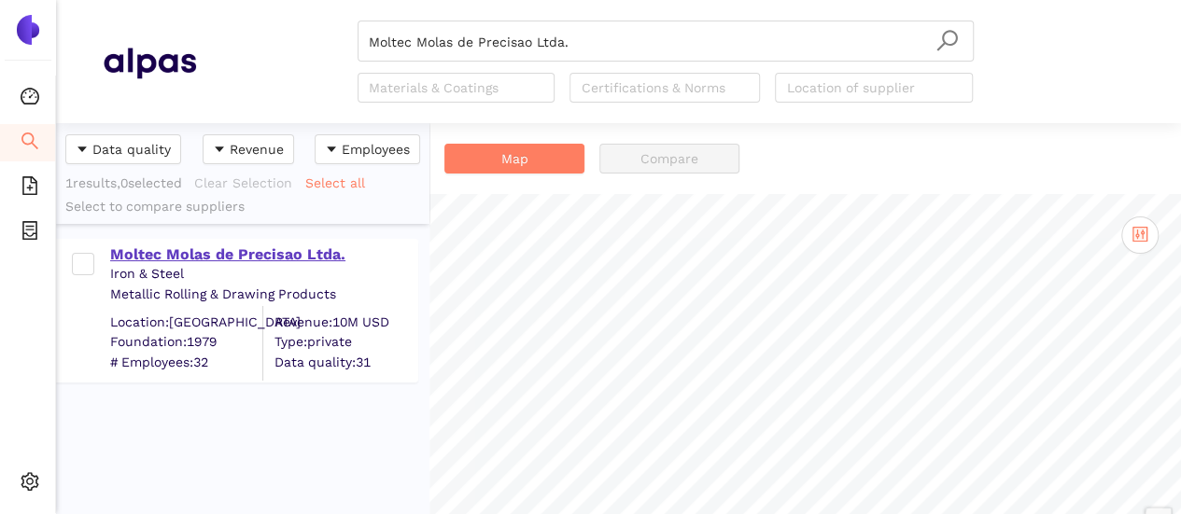
click at [240, 257] on div "Moltec Molas de Precisao Ltda." at bounding box center [263, 255] width 306 height 21
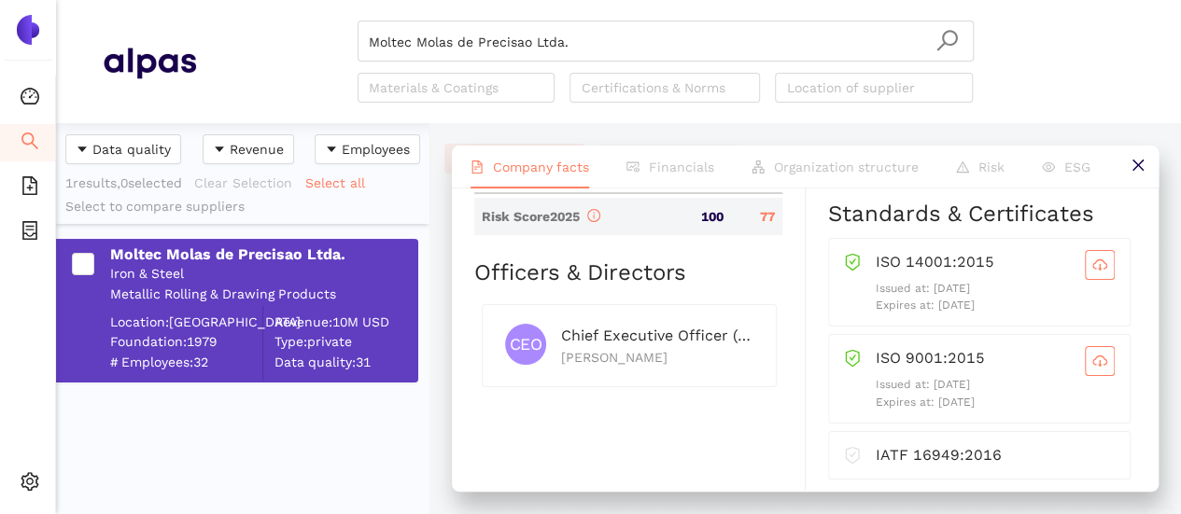
scroll to position [934, 0]
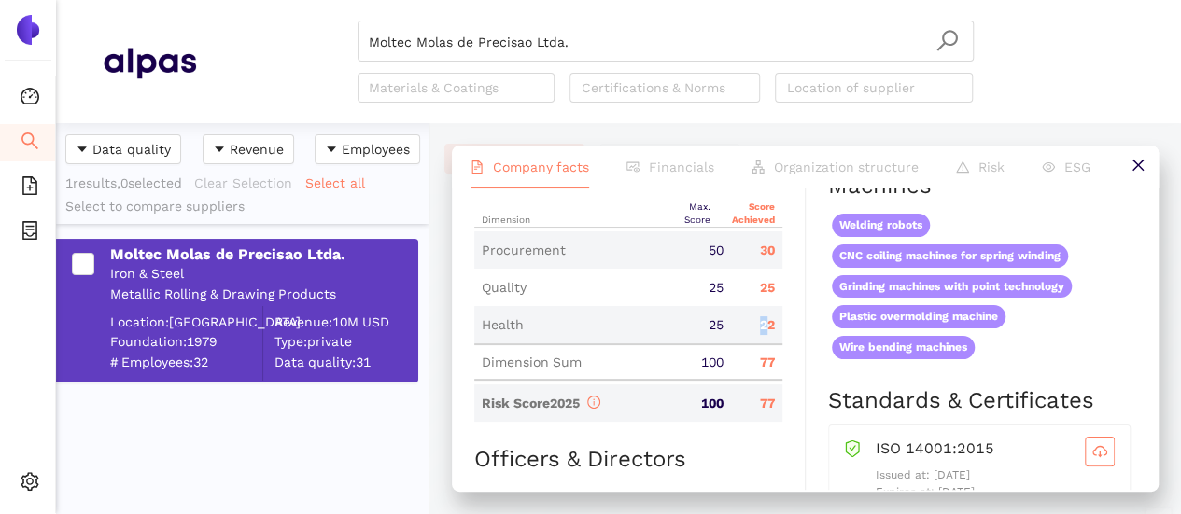
drag, startPoint x: 747, startPoint y: 348, endPoint x: 762, endPoint y: 351, distance: 15.2
click at [762, 335] on div "22" at bounding box center [756, 325] width 51 height 19
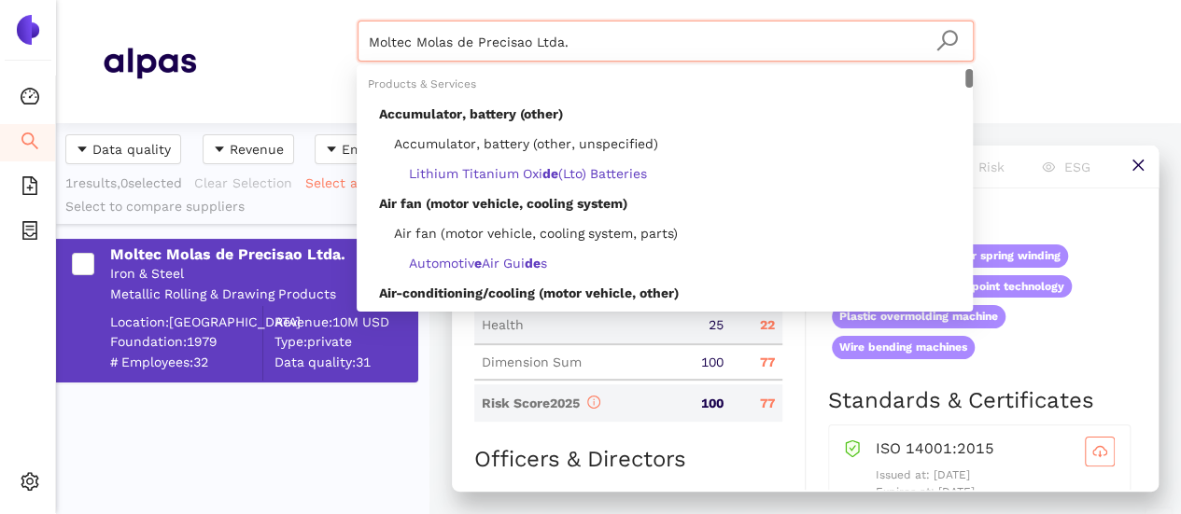
drag, startPoint x: 559, startPoint y: 44, endPoint x: 295, endPoint y: 22, distance: 265.1
click at [295, 23] on div "Moltec Molas de Precisao Ltda. Materials & Coatings Certifications & Norms Loca…" at bounding box center [665, 62] width 938 height 82
type input "."
paste input "Ole Wolff Holding ApS"
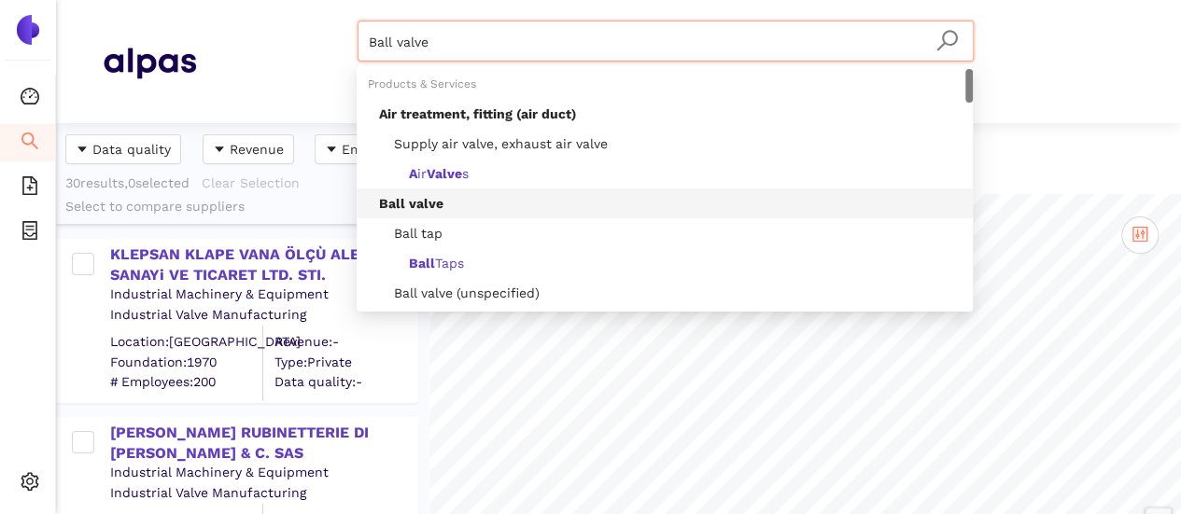
drag, startPoint x: 429, startPoint y: 21, endPoint x: 301, endPoint y: 20, distance: 128.8
click at [302, 21] on div "Ball valve Materials & Coatings Certifications & Norms Location of supplier" at bounding box center [665, 62] width 938 height 82
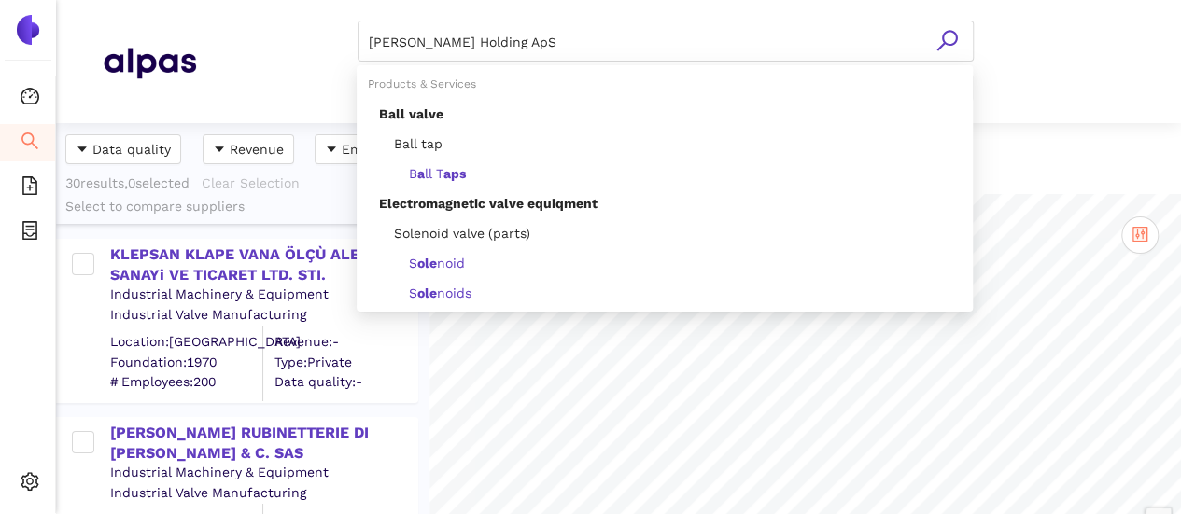
click at [943, 45] on icon "search" at bounding box center [946, 40] width 23 height 23
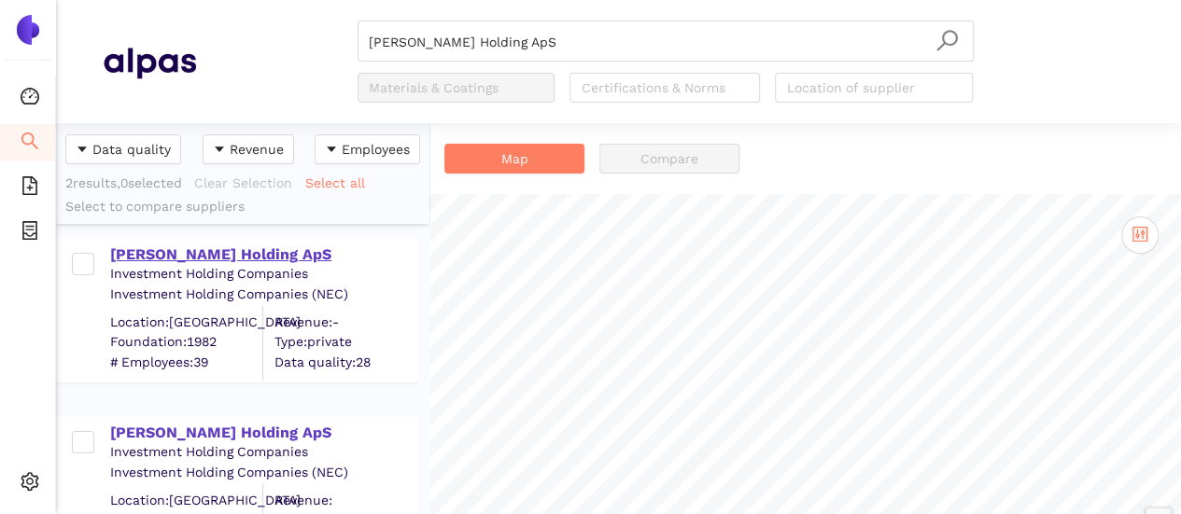
click at [166, 257] on div "Ole Wolff Holding ApS" at bounding box center [263, 255] width 306 height 21
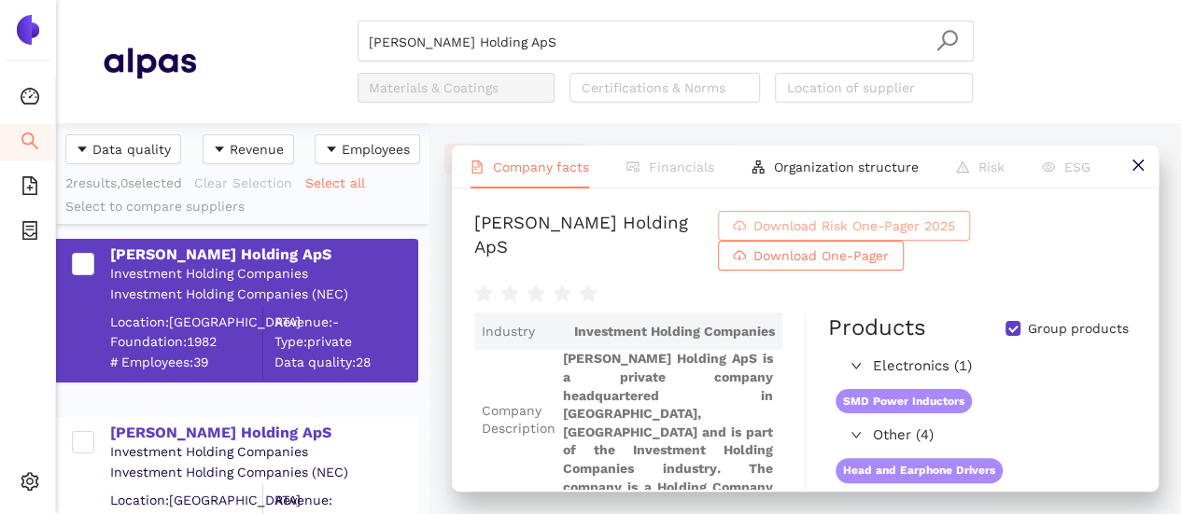
click at [839, 226] on span "Download Risk One-Pager 2025" at bounding box center [854, 226] width 202 height 21
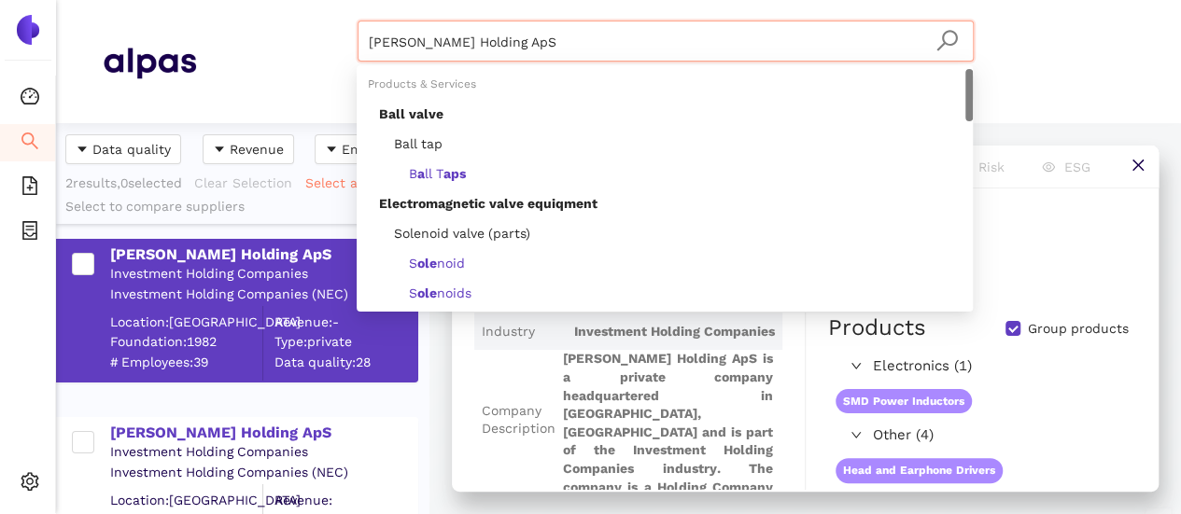
drag, startPoint x: 416, startPoint y: 48, endPoint x: 222, endPoint y: 29, distance: 195.1
click at [222, 30] on div "Ole Wolff Holding ApS Materials & Coatings Certifications & Norms Location of s…" at bounding box center [665, 62] width 938 height 82
paste input "Permanent Magnets Limited"
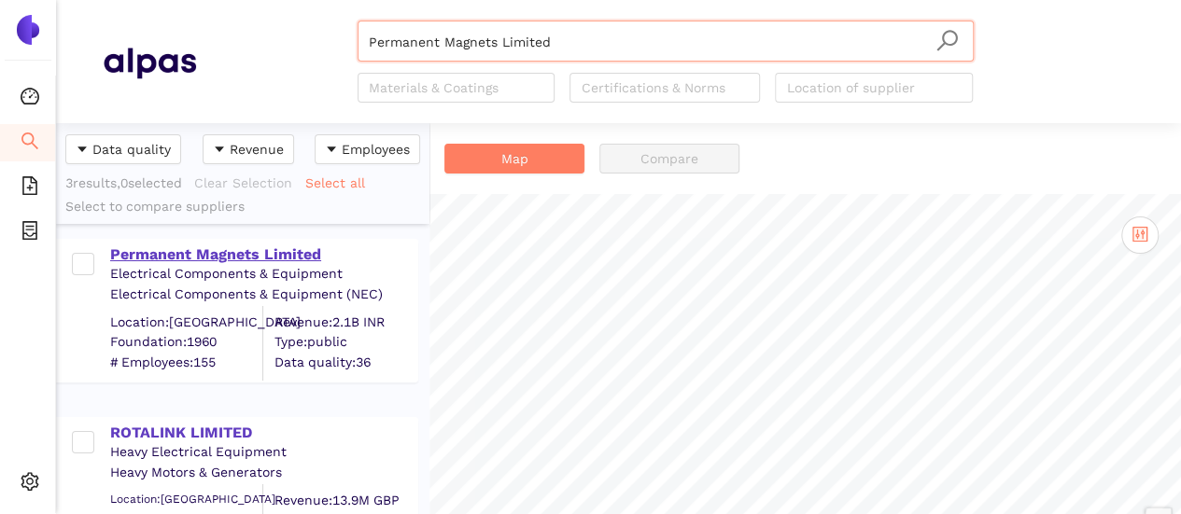
click at [295, 251] on div "Permanent Magnets Limited" at bounding box center [263, 255] width 306 height 21
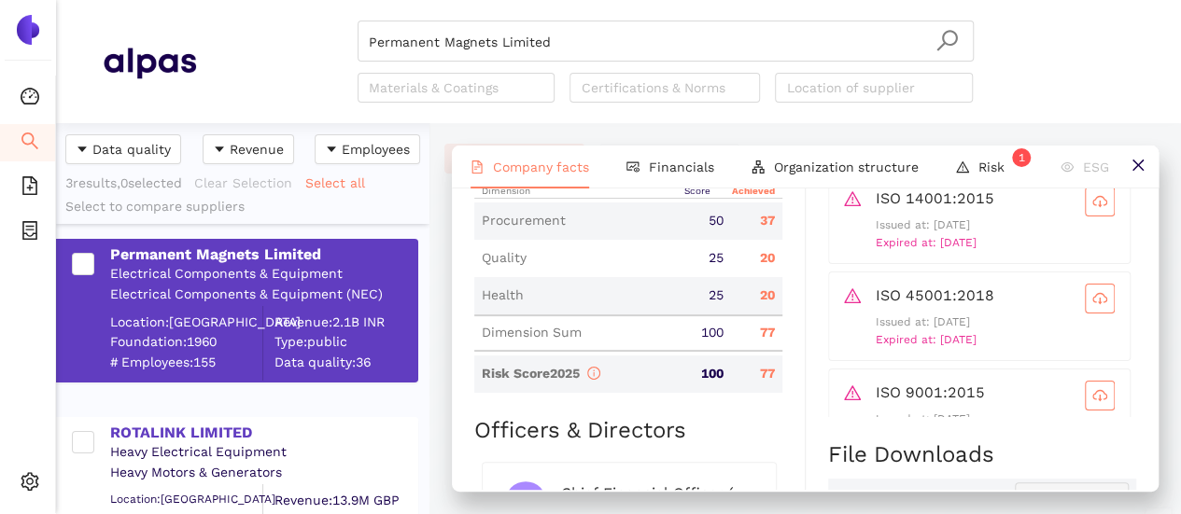
scroll to position [934, 0]
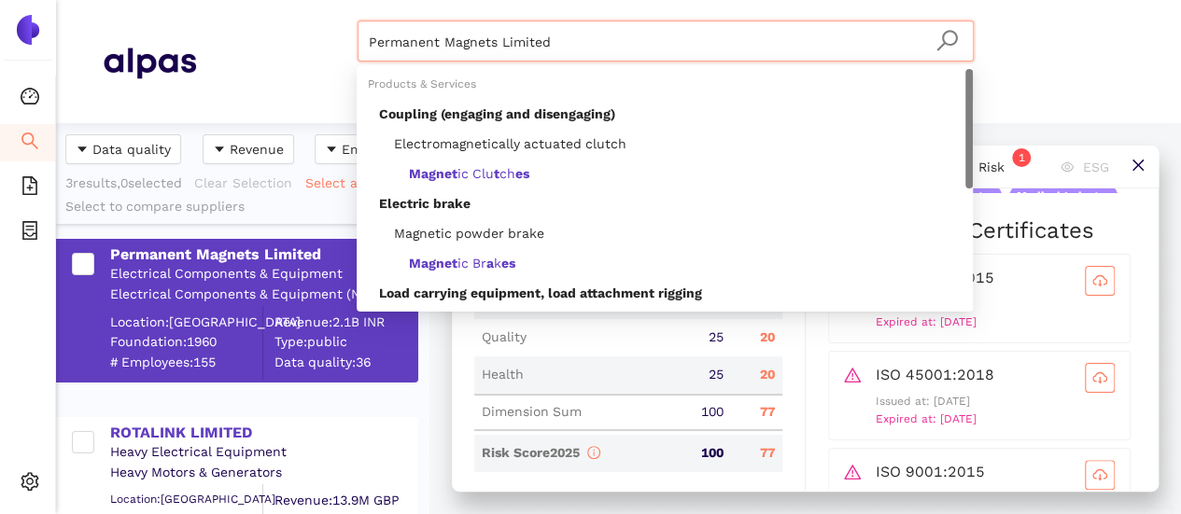
drag, startPoint x: 359, startPoint y: 33, endPoint x: 306, endPoint y: 35, distance: 53.2
click at [306, 35] on div "Permanent Magnets Limited Materials & Coatings Certifications & Norms Location …" at bounding box center [665, 62] width 938 height 82
paste input "ARS Eletronica Industrial LTDA"
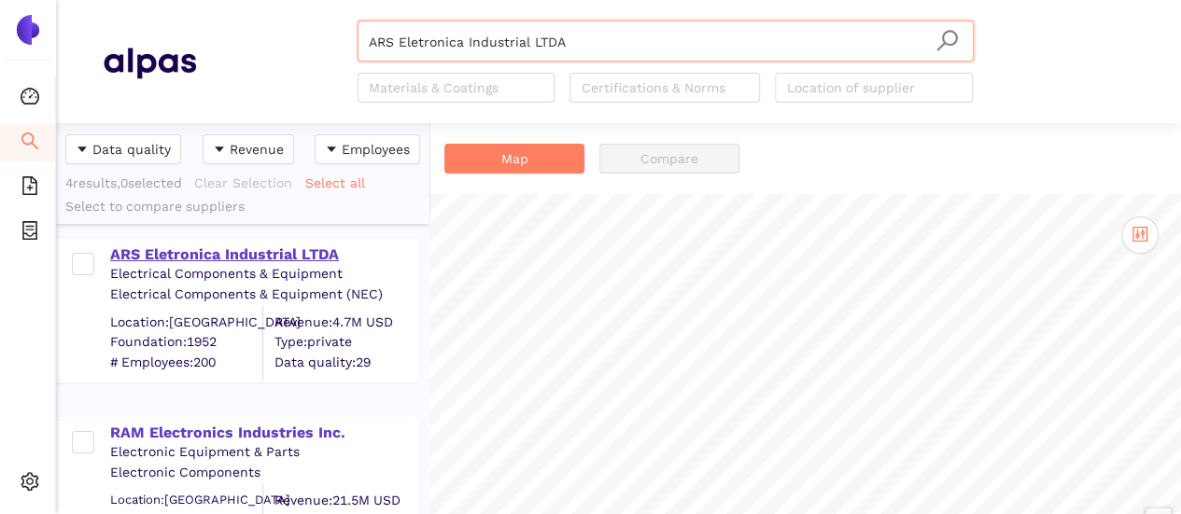
type input "ARS Eletronica Industrial LTDA"
click at [264, 245] on div "ARS Eletronica Industrial LTDA" at bounding box center [263, 255] width 306 height 21
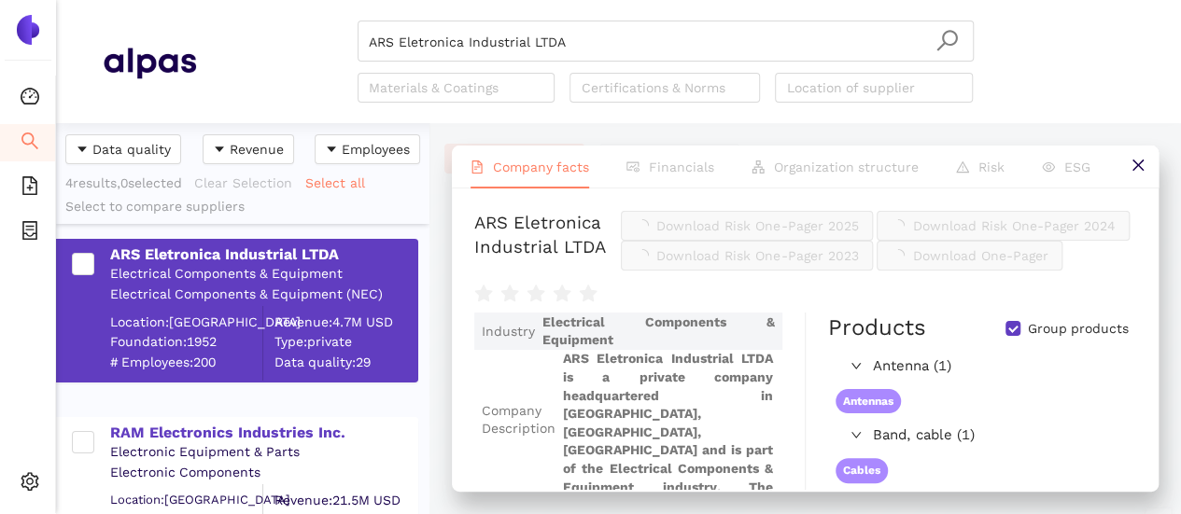
click at [844, 224] on span "Download Risk One-Pager 2025" at bounding box center [757, 226] width 202 height 21
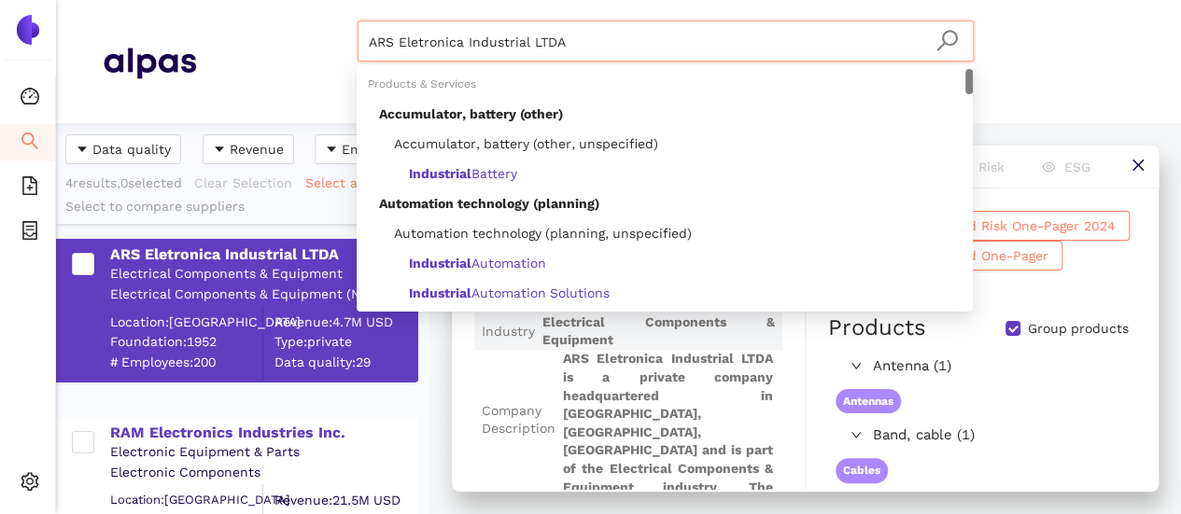
drag, startPoint x: 600, startPoint y: 57, endPoint x: 278, endPoint y: 24, distance: 323.7
click at [279, 23] on div "ARS Eletronica Industrial LTDA Materials & Coatings Certifications & Norms Loca…" at bounding box center [665, 62] width 938 height 82
paste input "GigaDevice Semiconductor Inc."
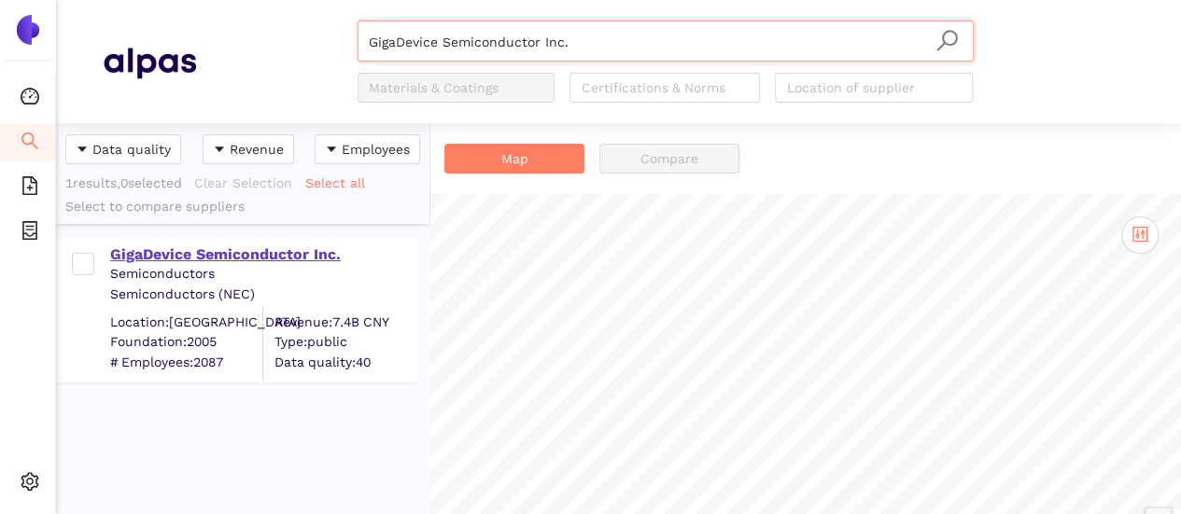
click at [271, 250] on div "GigaDevice Semiconductor Inc." at bounding box center [263, 255] width 306 height 21
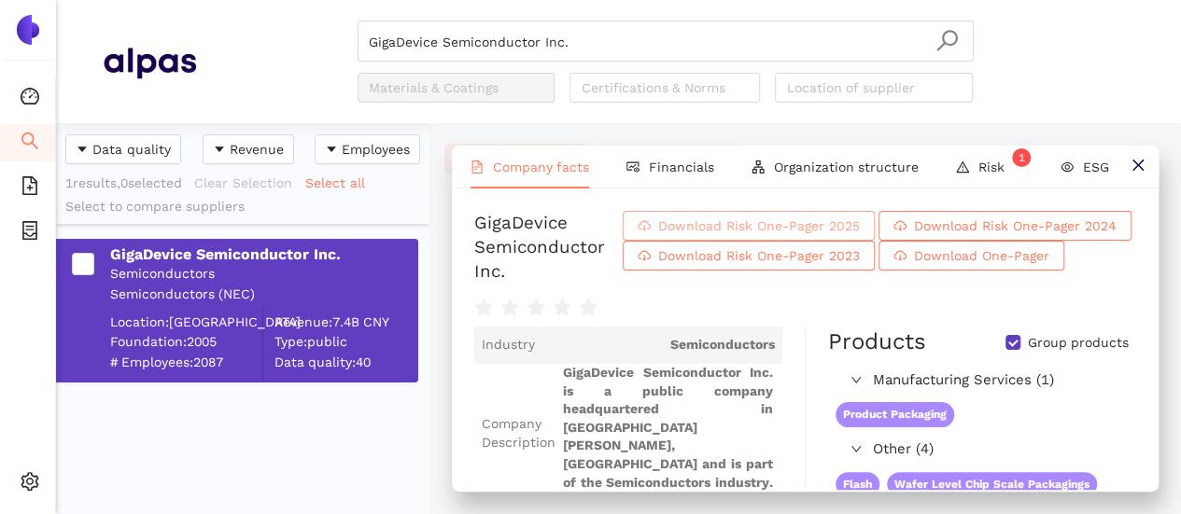
click at [769, 228] on span "Download Risk One-Pager 2025" at bounding box center [759, 226] width 202 height 21
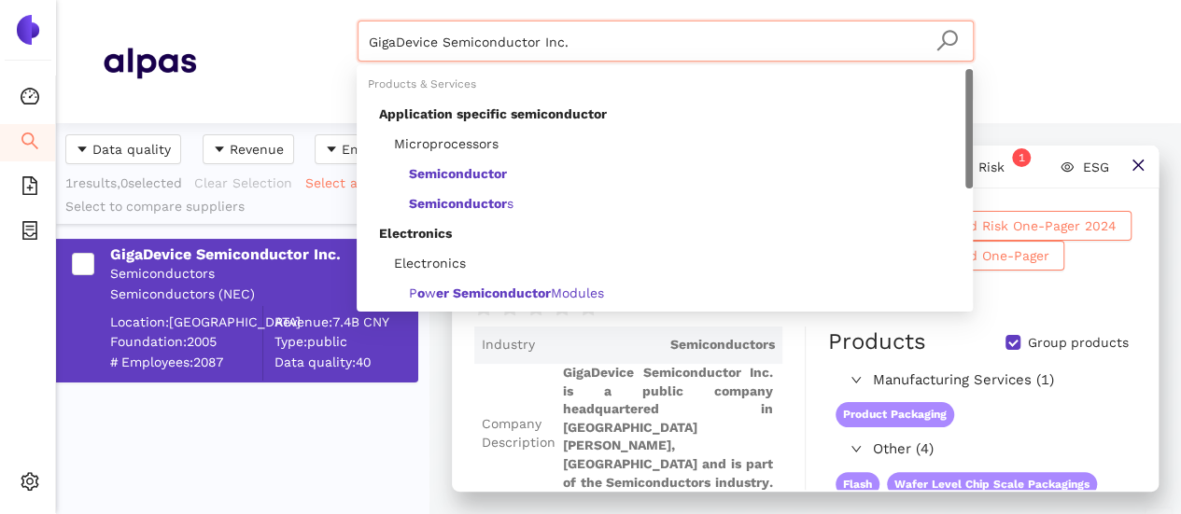
drag, startPoint x: 489, startPoint y: 39, endPoint x: 254, endPoint y: 37, distance: 235.2
click at [257, 35] on div "GigaDevice Semiconductor Inc. Materials & Coatings Certifications & Norms Locat…" at bounding box center [665, 62] width 938 height 82
paste input "Alfagraf Solucoes Industriais LTDA"
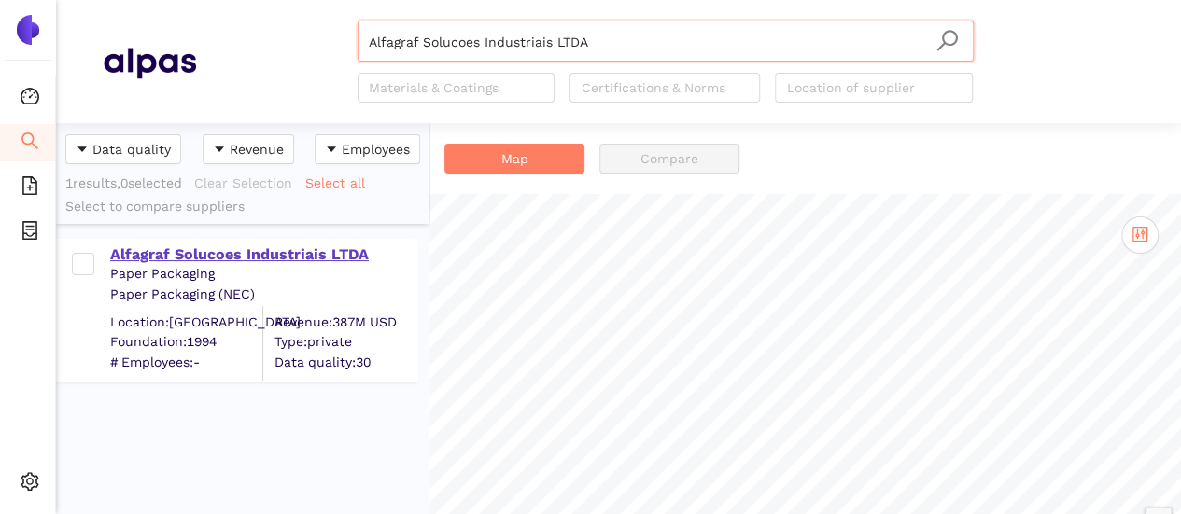
type input "Alfagraf Solucoes Industriais LTDA"
click at [283, 252] on div "Alfagraf Solucoes Industriais LTDA" at bounding box center [263, 255] width 306 height 21
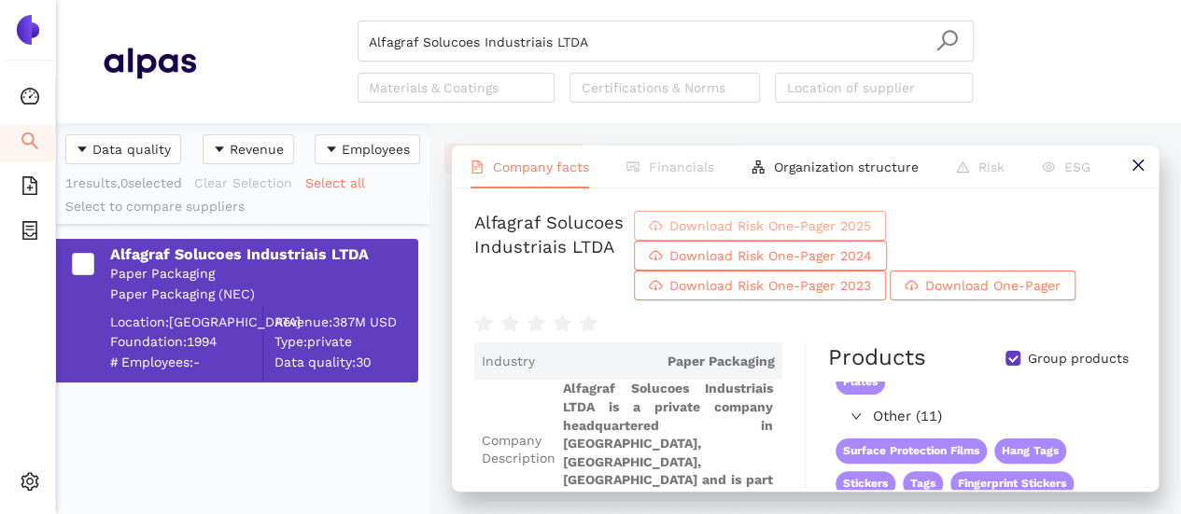
click at [840, 223] on span "Download Risk One-Pager 2025" at bounding box center [770, 226] width 202 height 21
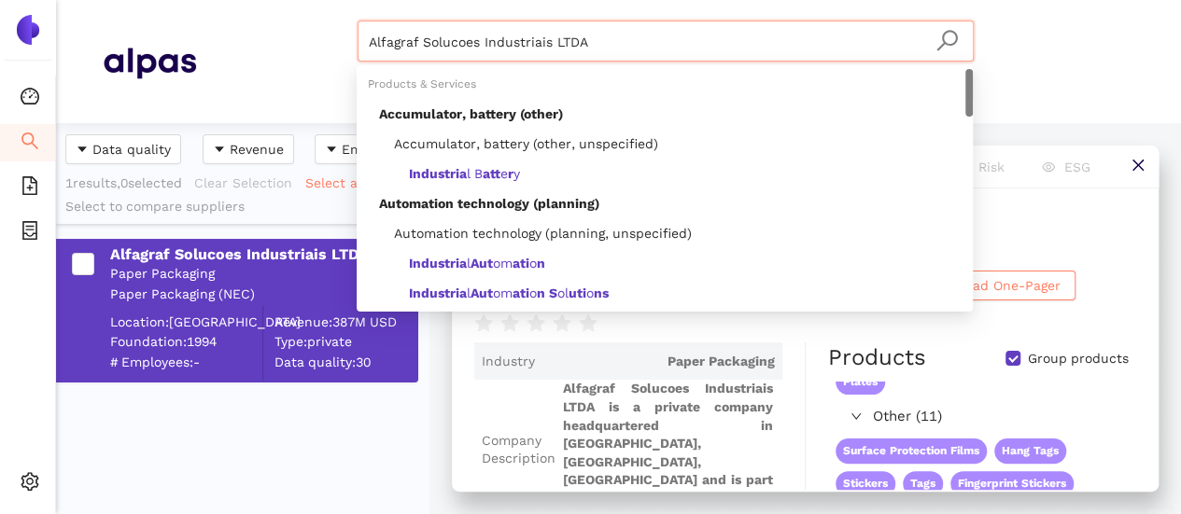
drag, startPoint x: 465, startPoint y: 54, endPoint x: 257, endPoint y: 54, distance: 208.2
click at [257, 54] on div "Alfagraf Solucoes Industriais LTDA Materials & Coatings Certifications & Norms …" at bounding box center [665, 62] width 938 height 82
paste input "ELC Produtos De Seguranca Industria E Comercio Ltda"
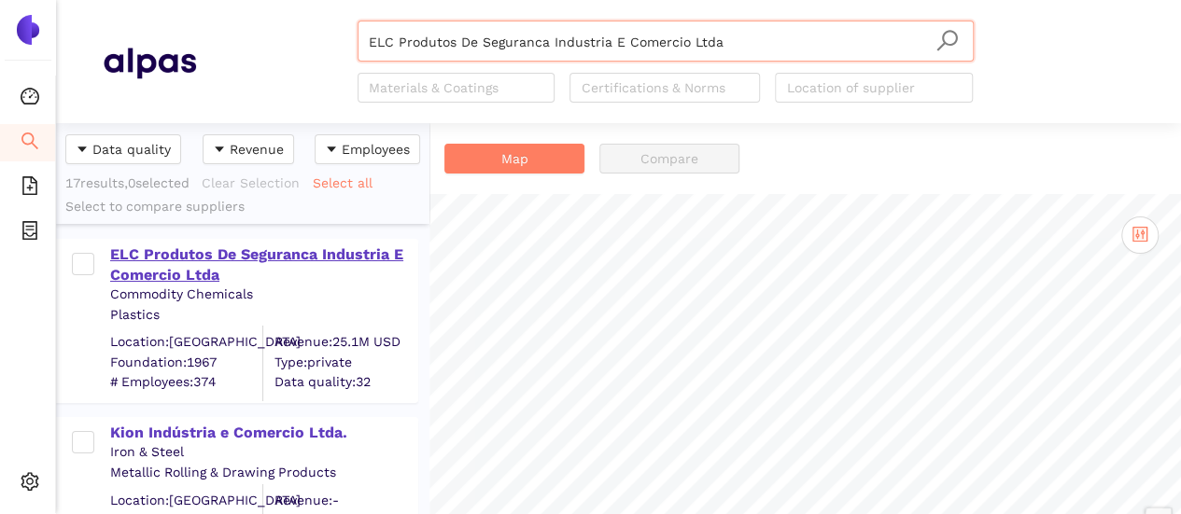
type input "ELC Produtos De Seguranca Industria E Comercio Ltda"
click at [235, 251] on div "ELC Produtos De Seguranca Industria E Comercio Ltda" at bounding box center [263, 266] width 306 height 42
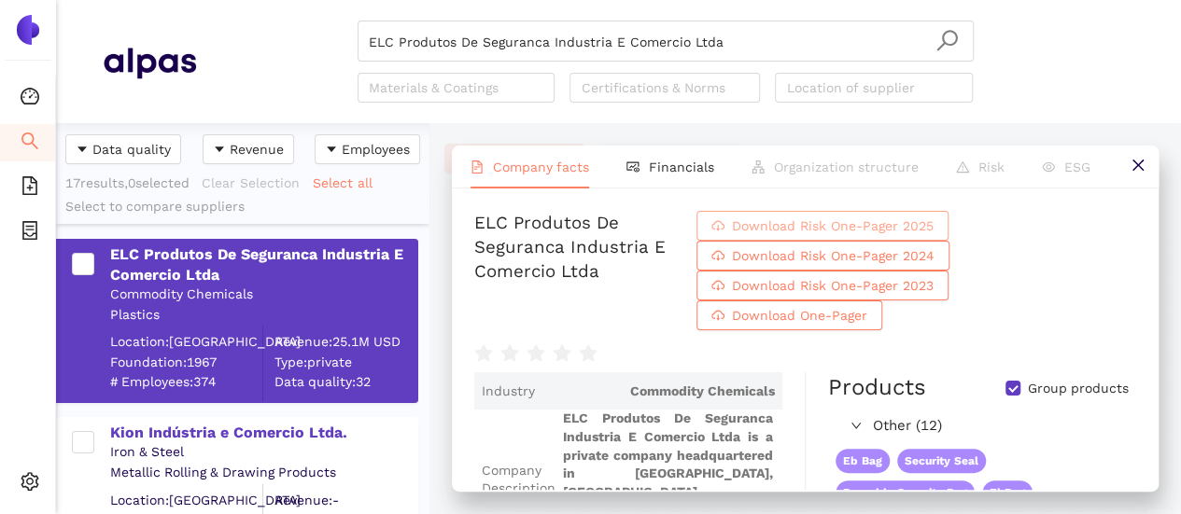
click at [874, 229] on span "Download Risk One-Pager 2025" at bounding box center [833, 226] width 202 height 21
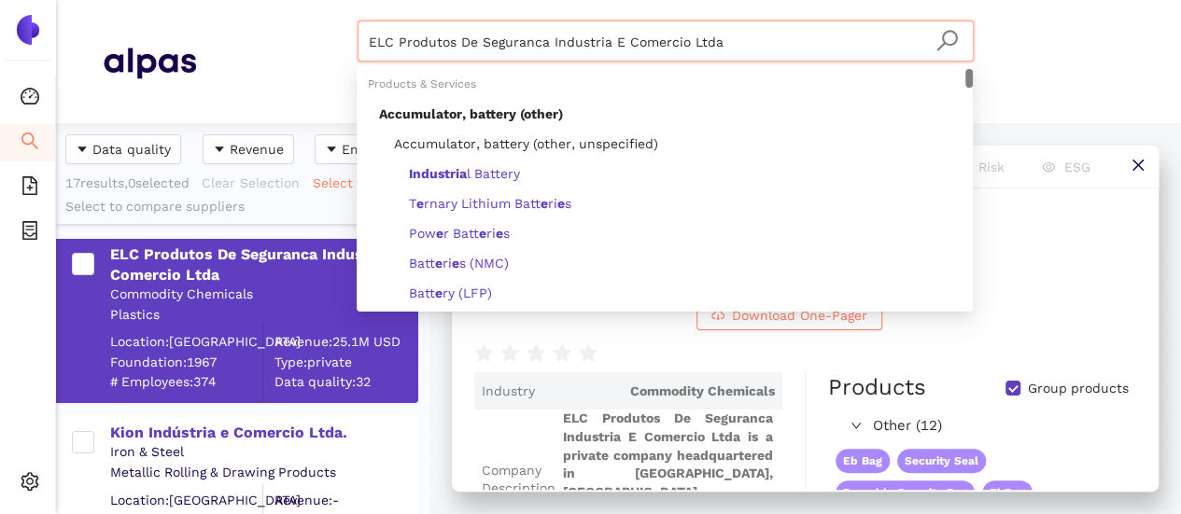
drag, startPoint x: 118, startPoint y: 42, endPoint x: 7, endPoint y: 31, distance: 110.7
click at [7, 31] on section "Dashboard Search eSourcing Templates eSourcing Projects Settings ELC Produtos D…" at bounding box center [590, 257] width 1181 height 514
paste input "Permanent Magnets Limited"
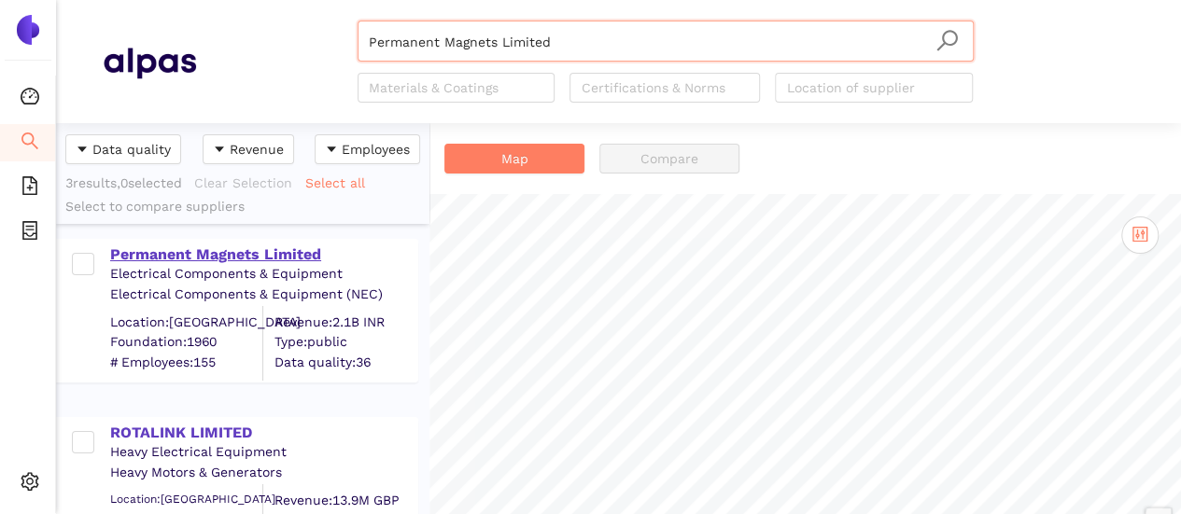
click at [162, 251] on div "Permanent Magnets Limited" at bounding box center [263, 255] width 306 height 21
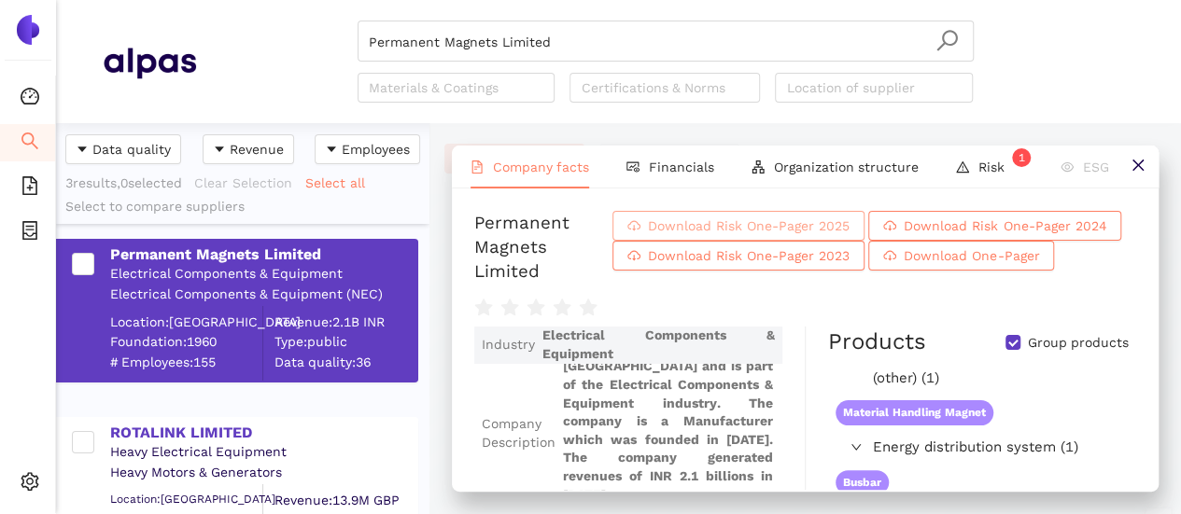
click at [749, 229] on span "Download Risk One-Pager 2025" at bounding box center [749, 226] width 202 height 21
drag, startPoint x: 454, startPoint y: 34, endPoint x: 321, endPoint y: 22, distance: 133.0
click at [321, 21] on div "Permanent Magnets Limited Materials & Coatings Certifications & Norms Location …" at bounding box center [665, 62] width 938 height 82
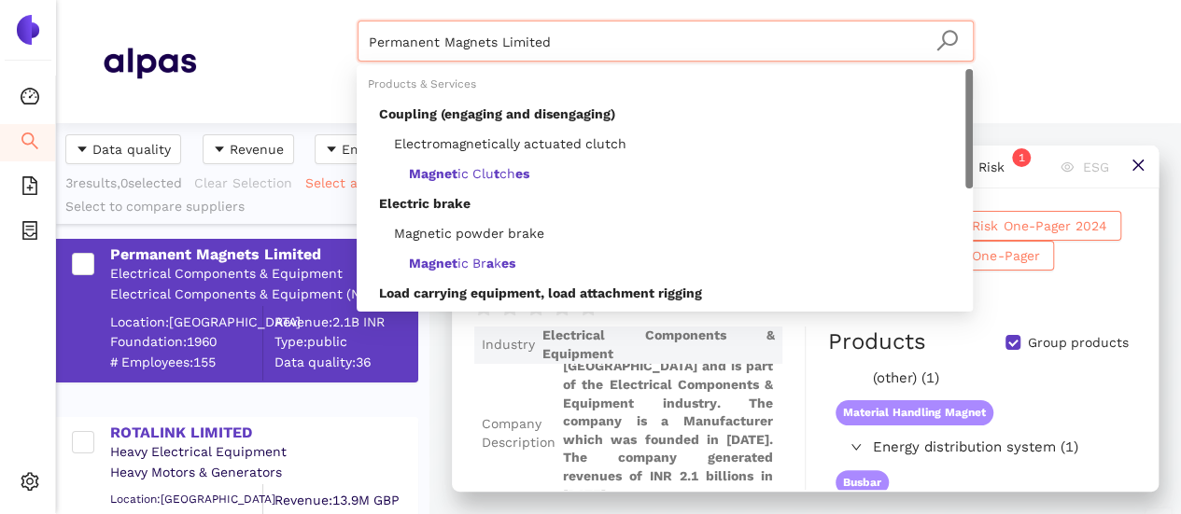
paste input "CI Private"
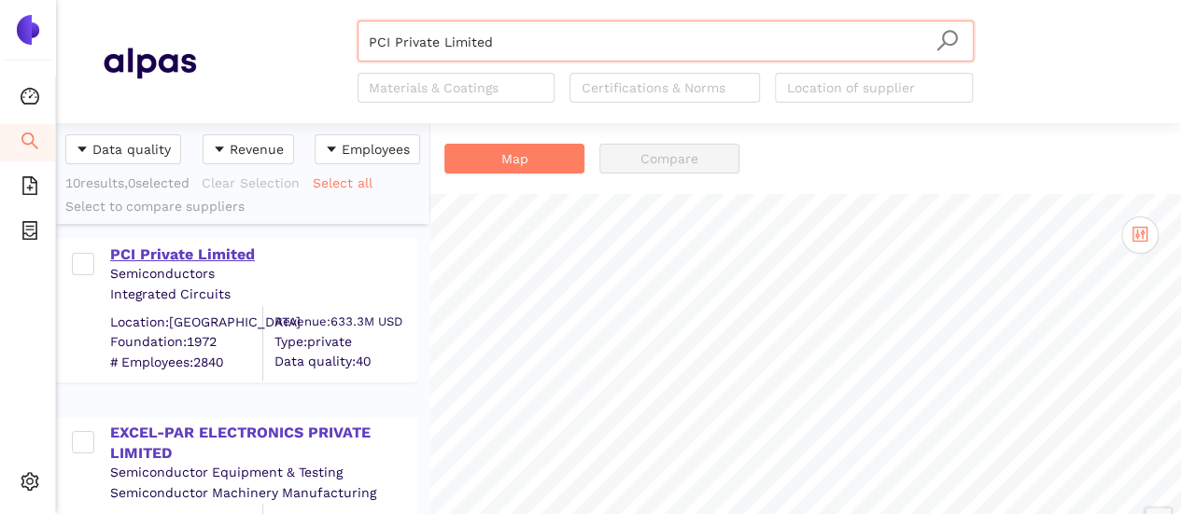
click at [238, 255] on div "PCI Private Limited" at bounding box center [263, 255] width 306 height 21
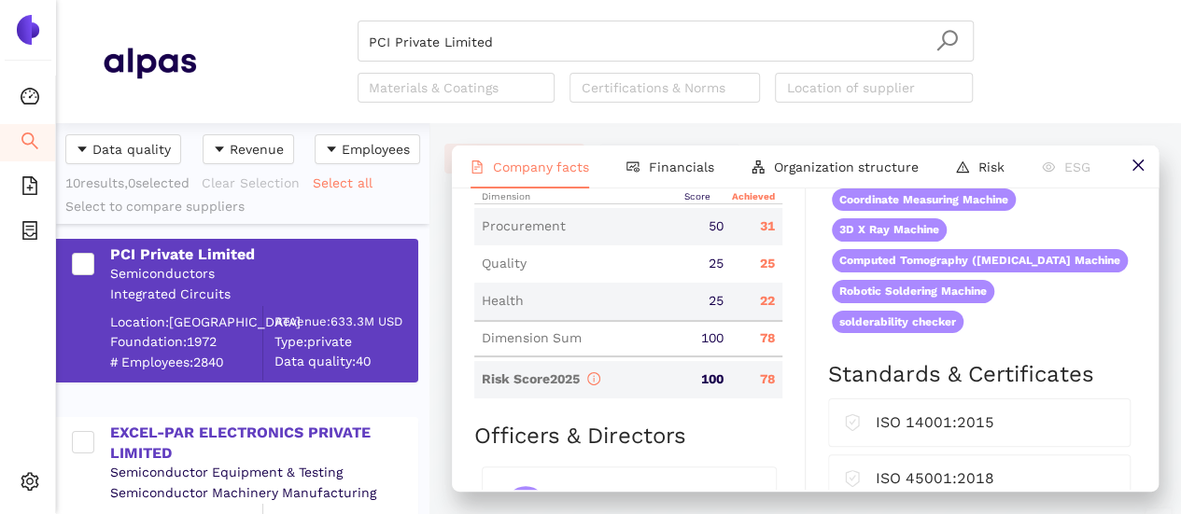
scroll to position [934, 0]
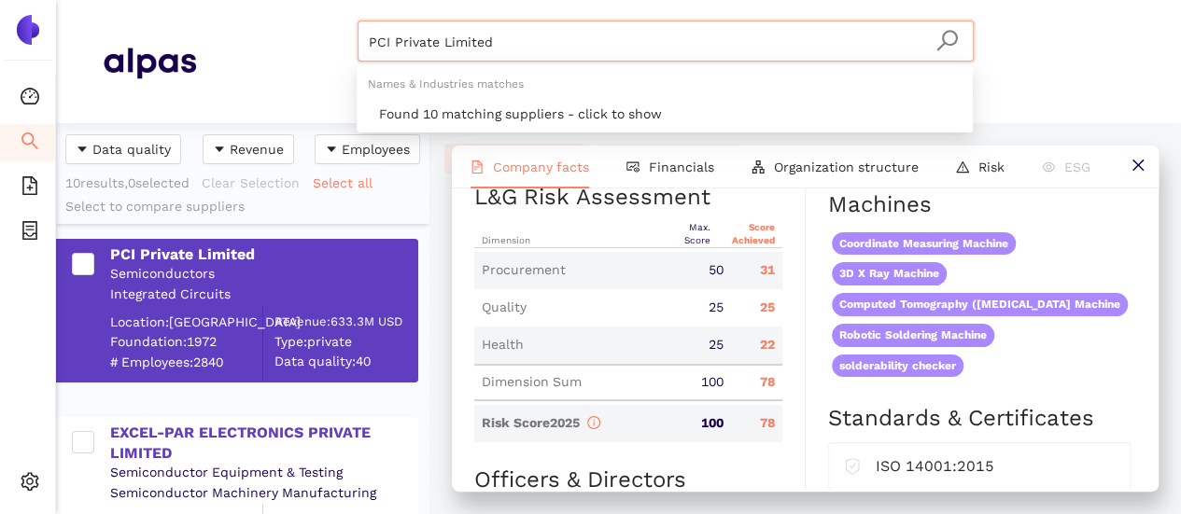
drag, startPoint x: 475, startPoint y: 43, endPoint x: 316, endPoint y: 20, distance: 161.3
click at [316, 20] on header "PCI Private Limited Materials & Coatings Certifications & Norms Location of sup…" at bounding box center [618, 61] width 1125 height 123
paste input "Mosburger GmbH"
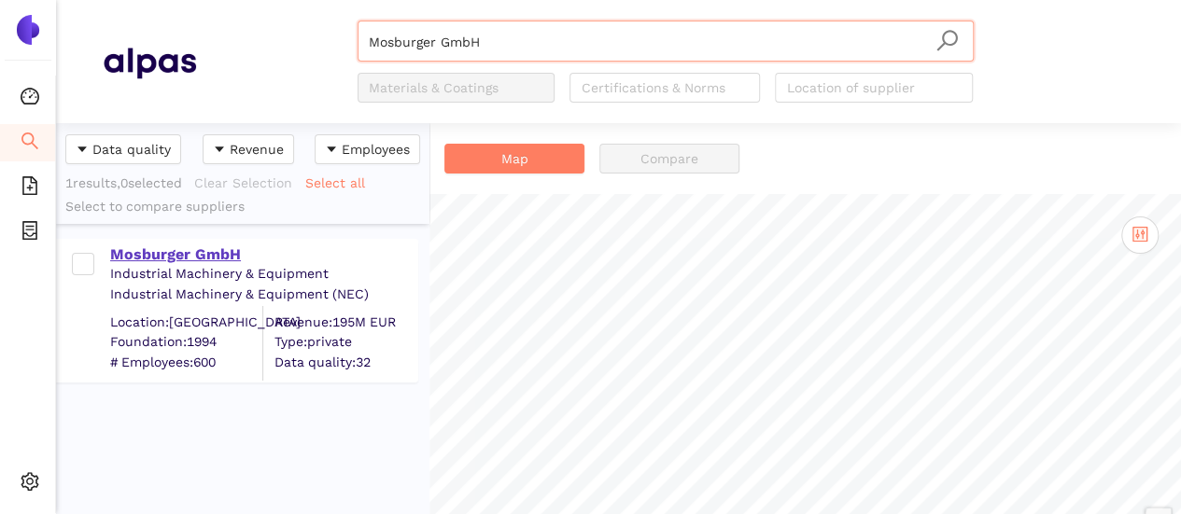
click at [198, 253] on div "Mosburger GmbH" at bounding box center [263, 255] width 306 height 21
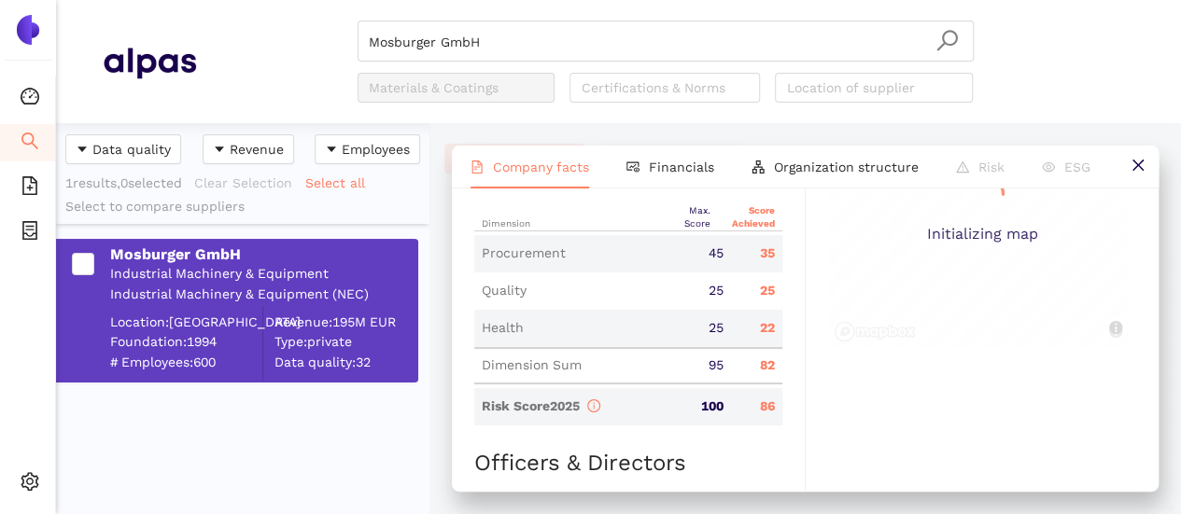
scroll to position [934, 0]
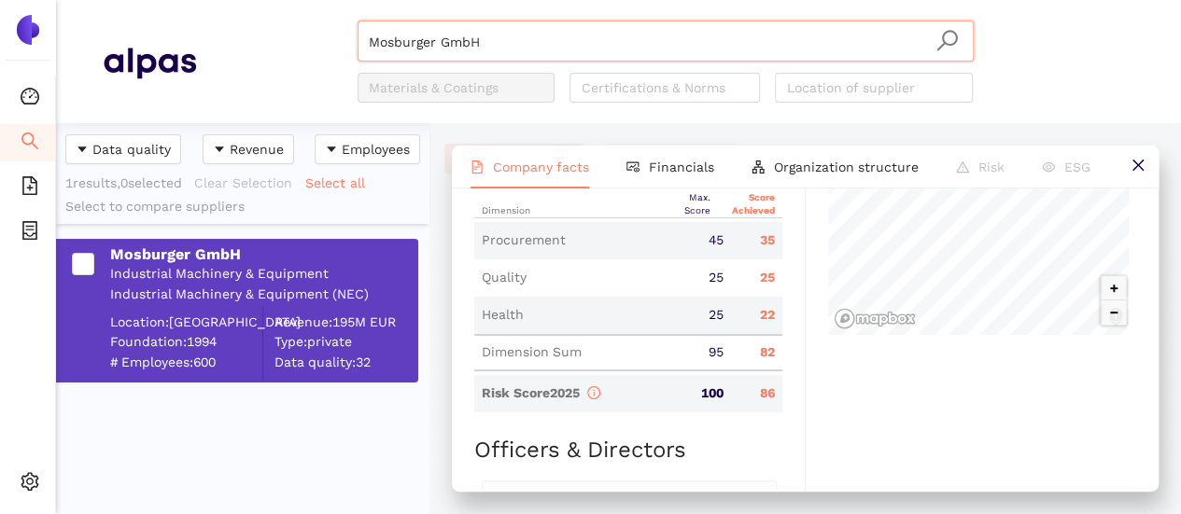
drag, startPoint x: 459, startPoint y: 31, endPoint x: 319, endPoint y: 12, distance: 141.3
click at [319, 11] on header "Mosburger GmbH Materials & Coatings Certifications & Norms Location of supplier" at bounding box center [618, 61] width 1125 height 123
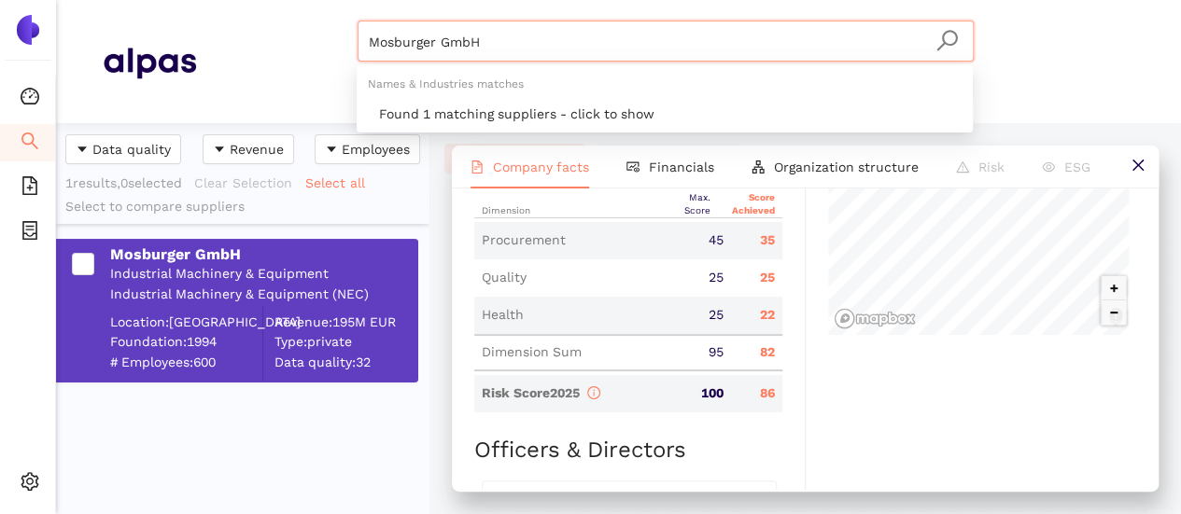
paste input "Gruner Aktiengesellschaft"
type input "Gruner Aktiengesellschaft"
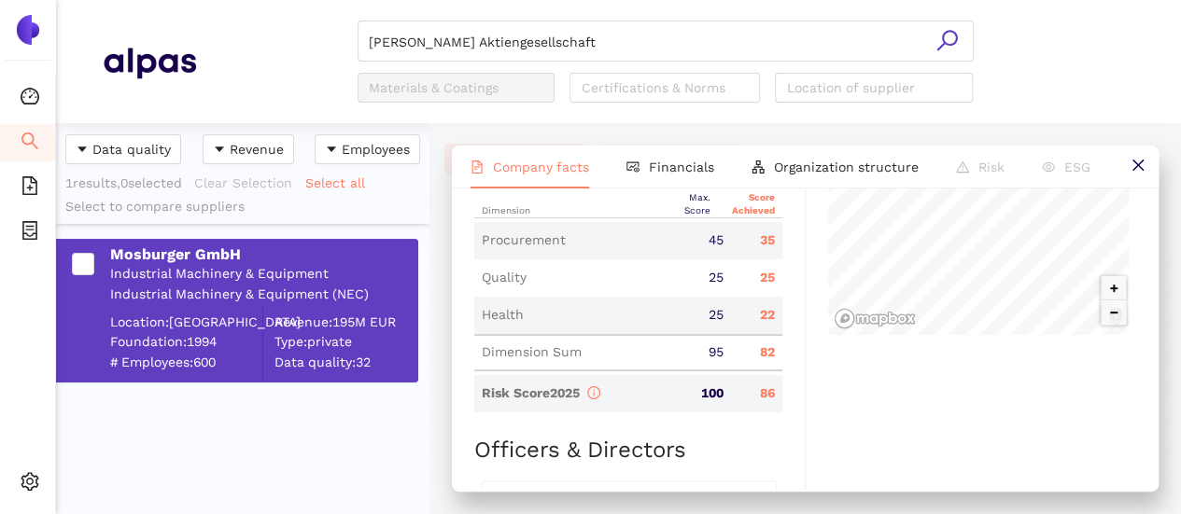
click at [942, 45] on icon "search" at bounding box center [946, 40] width 21 height 21
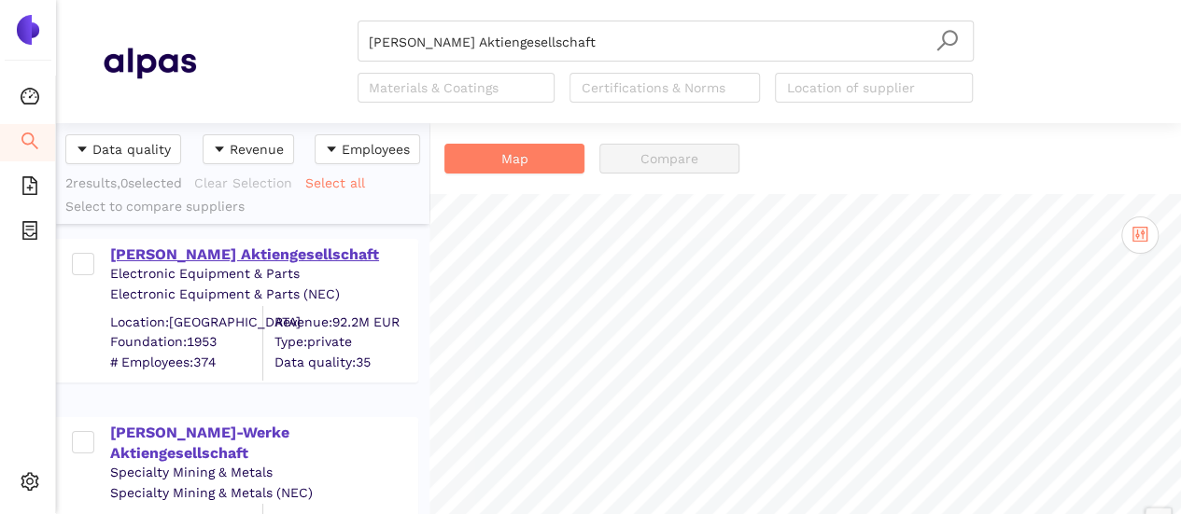
click at [269, 247] on div "Gruner Aktiengesellschaft" at bounding box center [263, 255] width 306 height 21
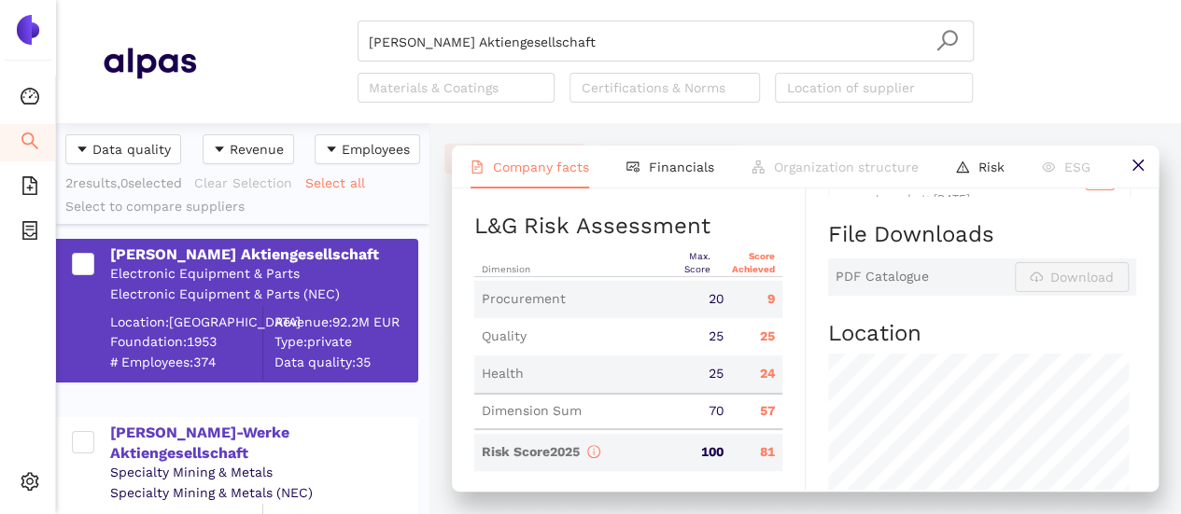
scroll to position [934, 0]
